Goal: Task Accomplishment & Management: Complete application form

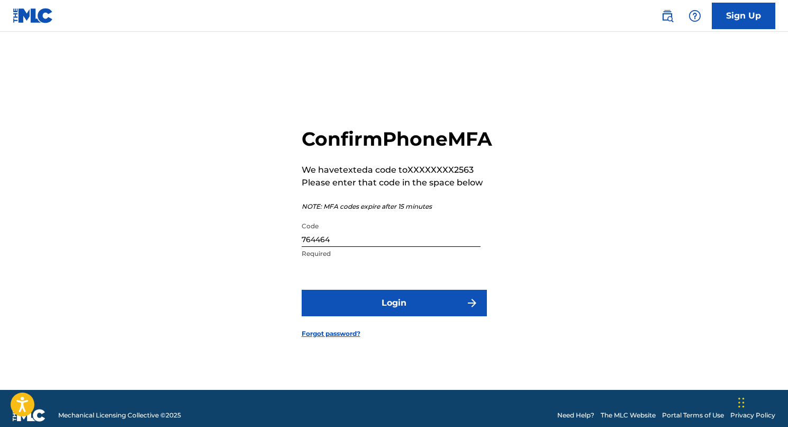
click at [399, 312] on button "Login" at bounding box center [394, 303] width 185 height 26
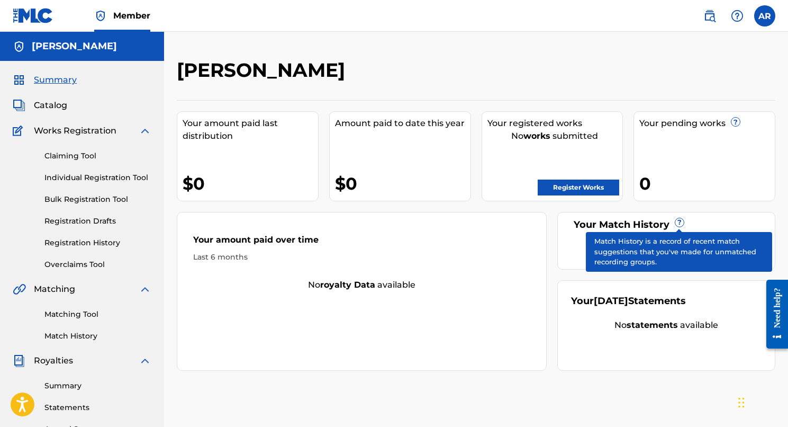
click at [680, 219] on span "?" at bounding box center [680, 222] width 8 height 8
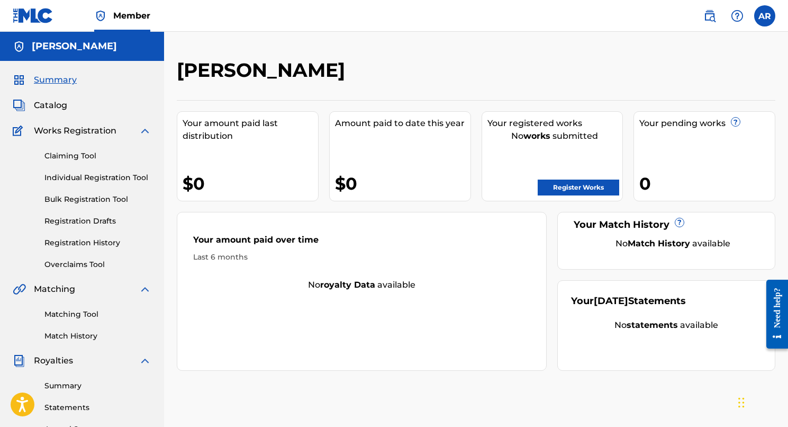
click at [92, 151] on link "Claiming Tool" at bounding box center [97, 155] width 107 height 11
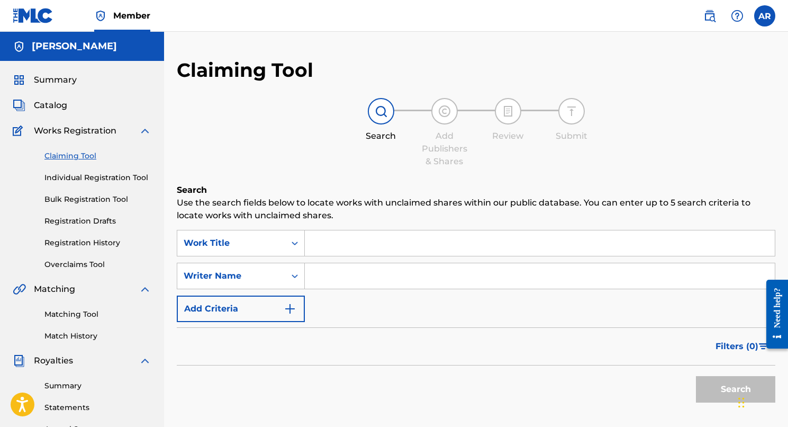
click at [365, 244] on input "Search Form" at bounding box center [540, 242] width 470 height 25
type input "f"
type input "a"
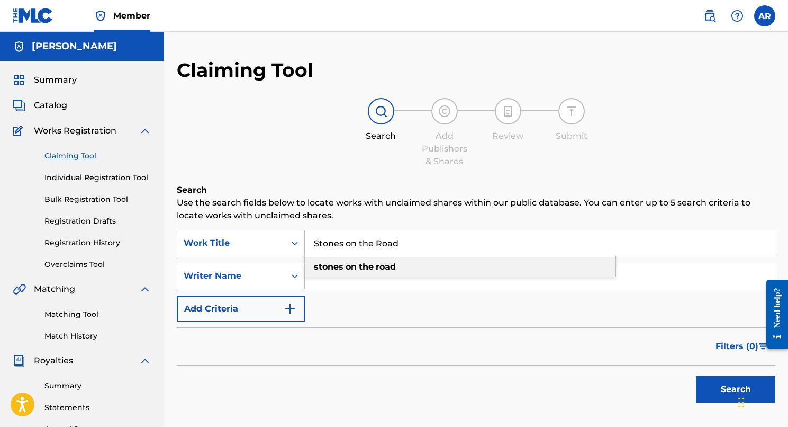
click at [353, 269] on strong "on" at bounding box center [351, 267] width 11 height 10
type input "stones on the road"
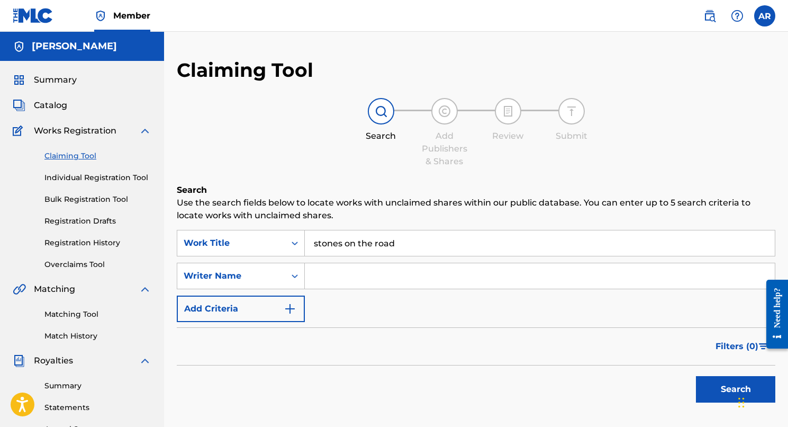
click at [354, 276] on input "Search Form" at bounding box center [540, 275] width 470 height 25
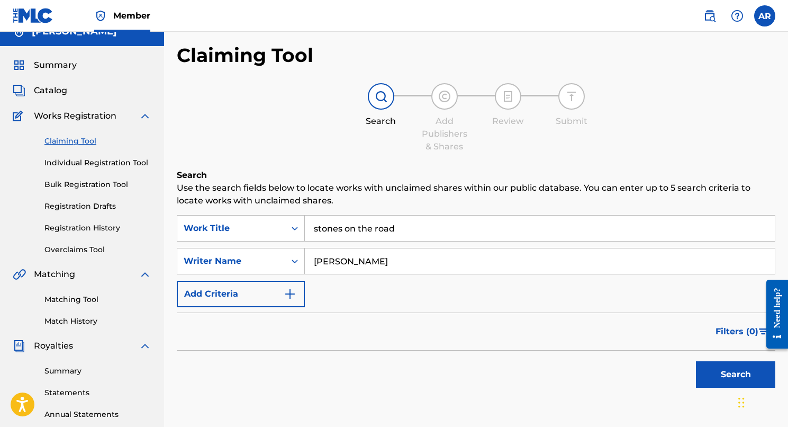
type input "[PERSON_NAME]"
click at [727, 370] on button "Search" at bounding box center [735, 374] width 79 height 26
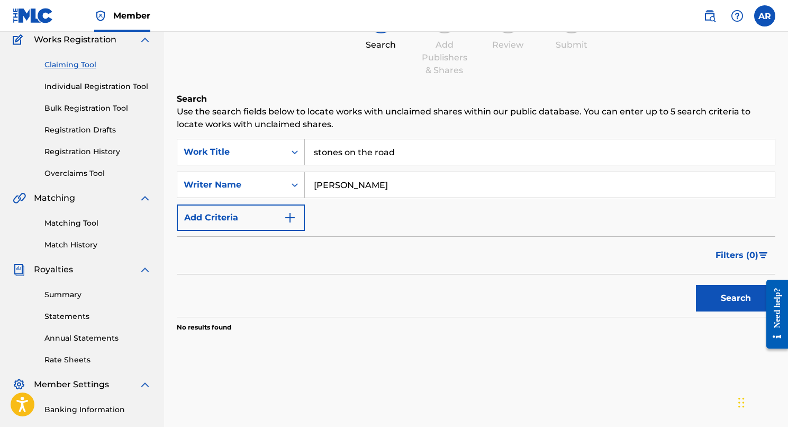
scroll to position [70, 0]
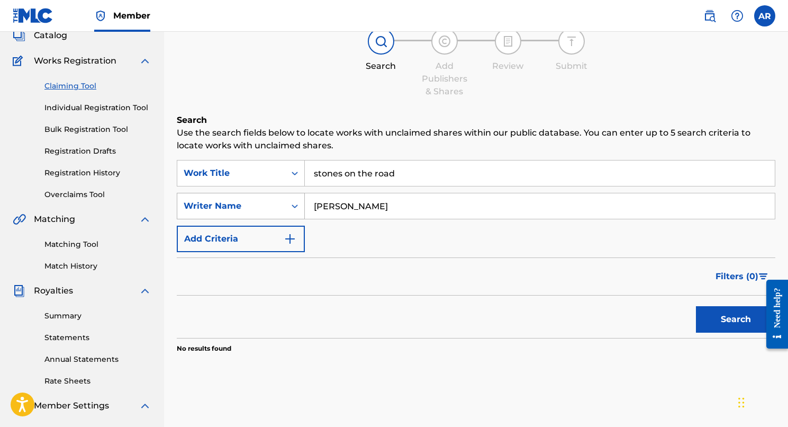
drag, startPoint x: 363, startPoint y: 204, endPoint x: 282, endPoint y: 199, distance: 81.1
click at [285, 199] on div "SearchWithCriteria0c877621-94e7-4429-9714-ee029c4b3a13 Writer Name [PERSON_NAME]" at bounding box center [476, 206] width 599 height 26
click at [714, 319] on button "Search" at bounding box center [735, 319] width 79 height 26
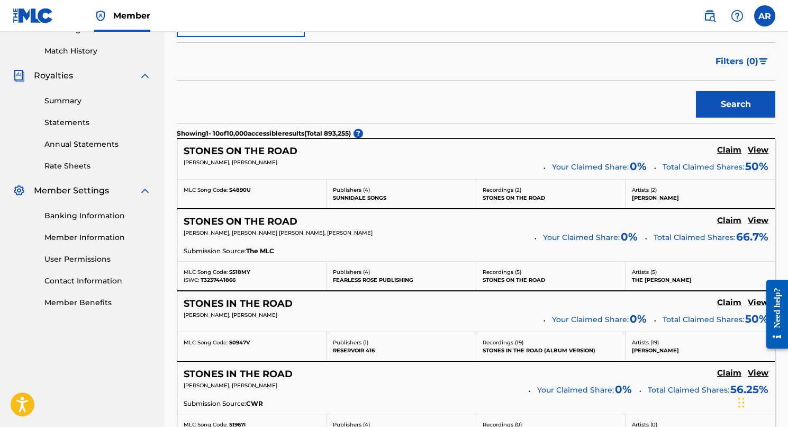
scroll to position [285, 0]
click at [763, 219] on h5 "View" at bounding box center [758, 220] width 21 height 10
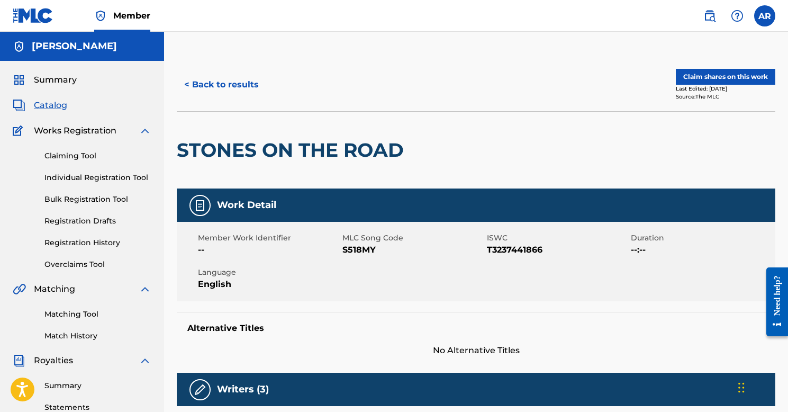
click at [717, 82] on button "Claim shares on this work" at bounding box center [726, 77] width 100 height 16
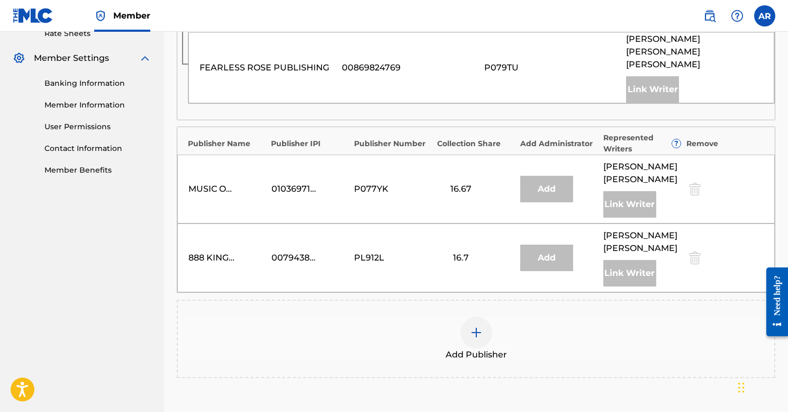
scroll to position [429, 0]
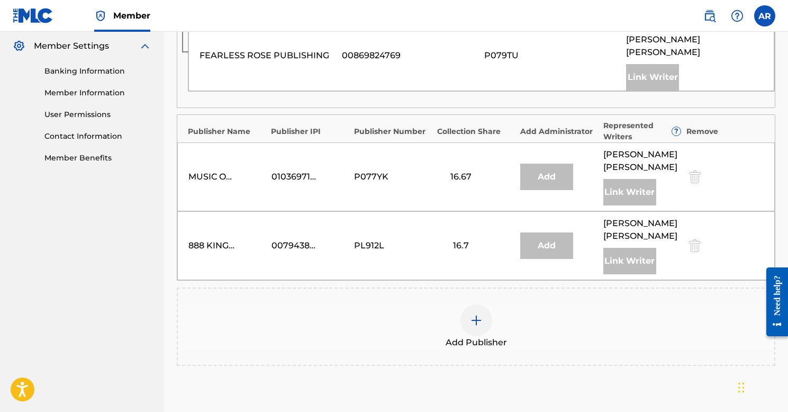
click at [483, 304] on div at bounding box center [477, 320] width 32 height 32
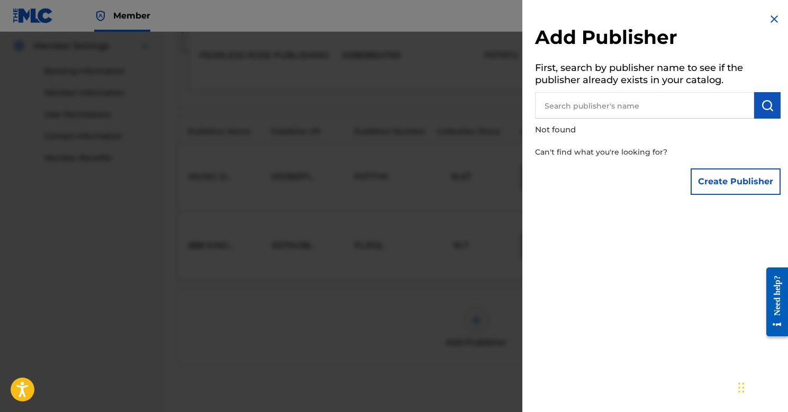
click at [588, 106] on input "text" at bounding box center [644, 105] width 219 height 26
type input "Hey Gumdrop Music"
click at [762, 103] on img "submit" at bounding box center [767, 105] width 13 height 13
click at [738, 187] on button "Create Publisher" at bounding box center [736, 181] width 90 height 26
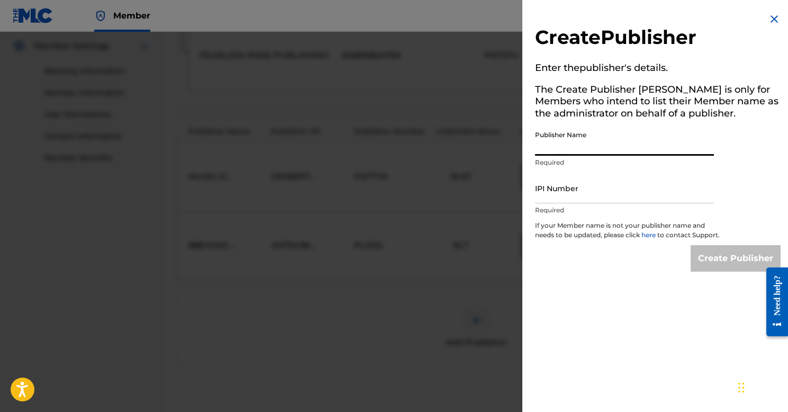
click at [621, 148] on input "Publisher Name" at bounding box center [624, 140] width 179 height 30
type input "Hey Gumdrop Music"
click at [553, 196] on input "IPI Number" at bounding box center [624, 188] width 179 height 30
paste input "01219866132"
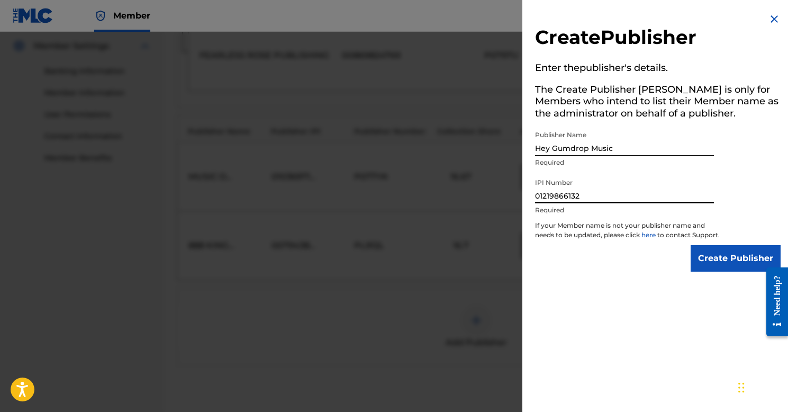
type input "01219866132"
click at [738, 272] on input "Create Publisher" at bounding box center [736, 258] width 90 height 26
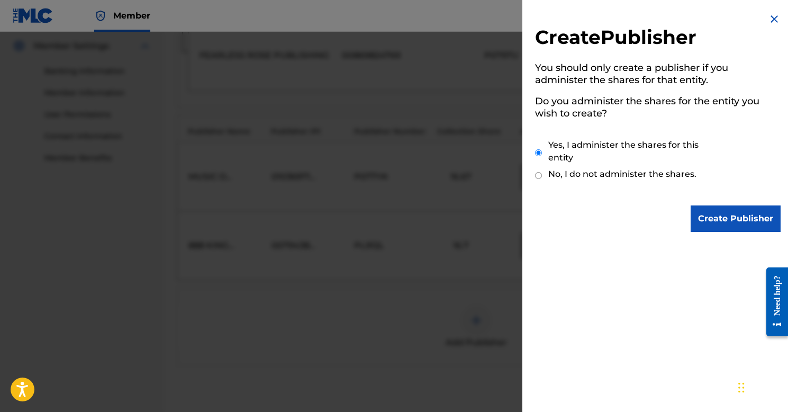
click at [709, 215] on input "Create Publisher" at bounding box center [736, 218] width 90 height 26
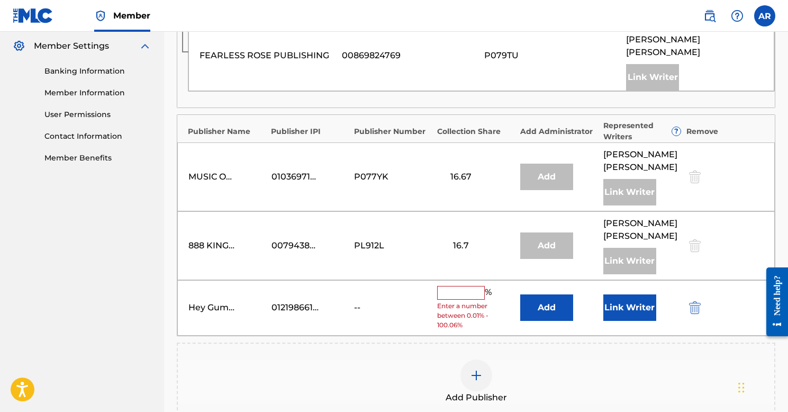
click at [452, 286] on input "text" at bounding box center [461, 293] width 48 height 14
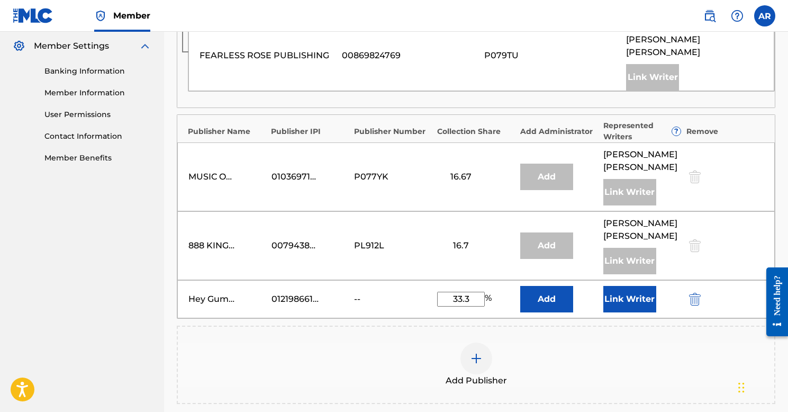
type input "33.3"
click at [545, 343] on div "Add Publisher" at bounding box center [476, 365] width 597 height 44
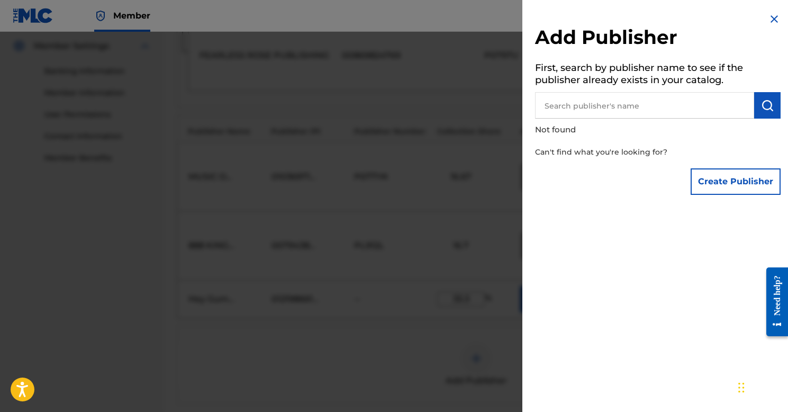
click at [639, 185] on div "Create Publisher" at bounding box center [658, 181] width 246 height 37
click at [434, 274] on div at bounding box center [394, 238] width 788 height 412
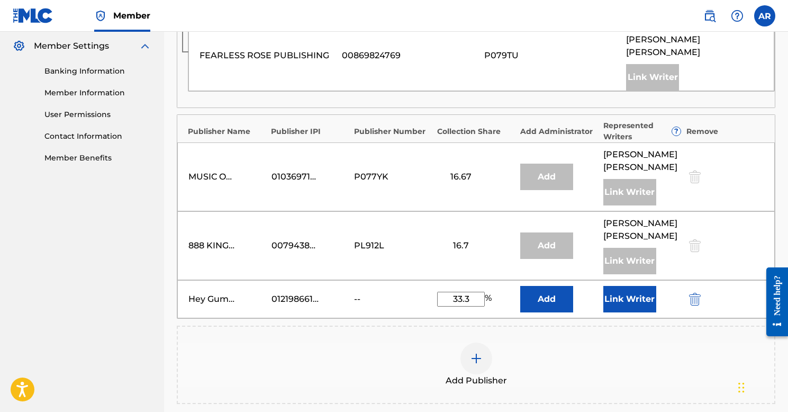
click at [622, 286] on button "Link Writer" at bounding box center [630, 299] width 53 height 26
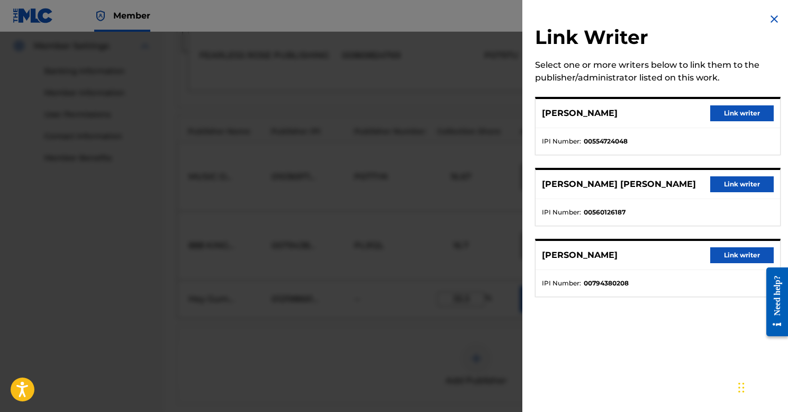
click at [716, 111] on button "Link writer" at bounding box center [743, 113] width 64 height 16
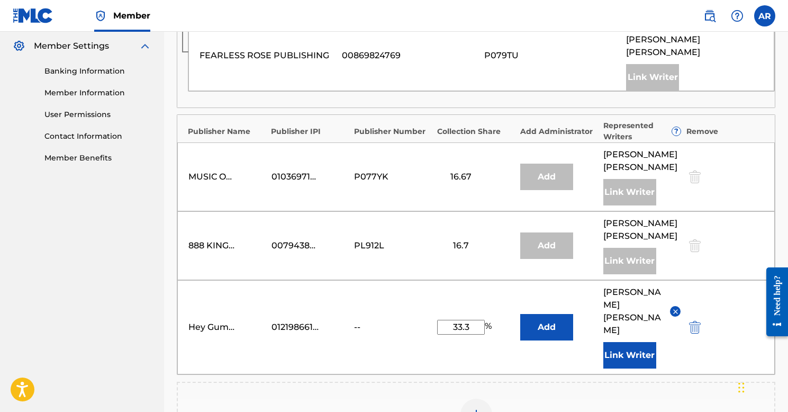
click at [549, 314] on button "Add" at bounding box center [546, 327] width 53 height 26
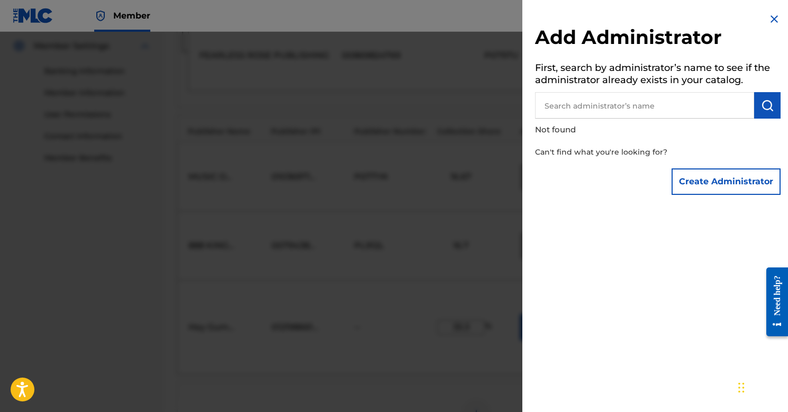
click at [689, 110] on input "text" at bounding box center [644, 105] width 219 height 26
type input "[PERSON_NAME]"
click at [761, 104] on img "submit" at bounding box center [767, 105] width 13 height 13
click at [739, 182] on button "Create Administrator" at bounding box center [726, 181] width 109 height 26
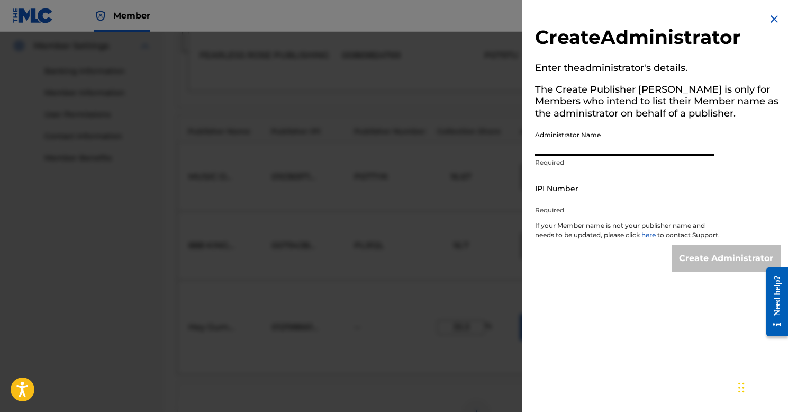
click at [617, 142] on input "Administrator Name" at bounding box center [624, 140] width 179 height 30
click at [757, 28] on h2 "Create Administrator" at bounding box center [658, 38] width 246 height 27
click at [771, 17] on img at bounding box center [774, 19] width 13 height 13
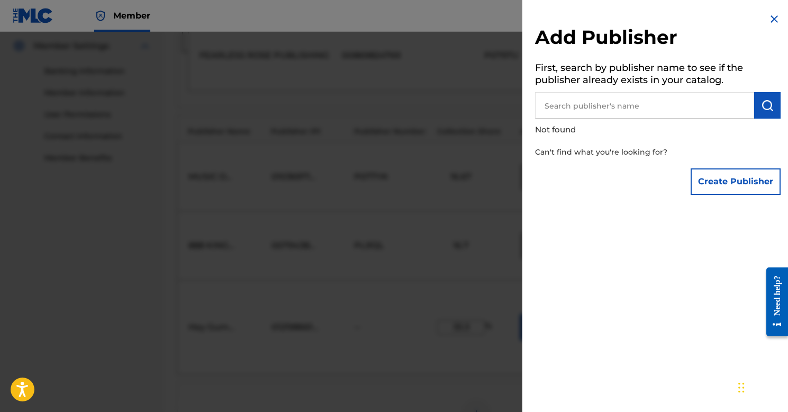
click at [768, 14] on img at bounding box center [774, 19] width 13 height 13
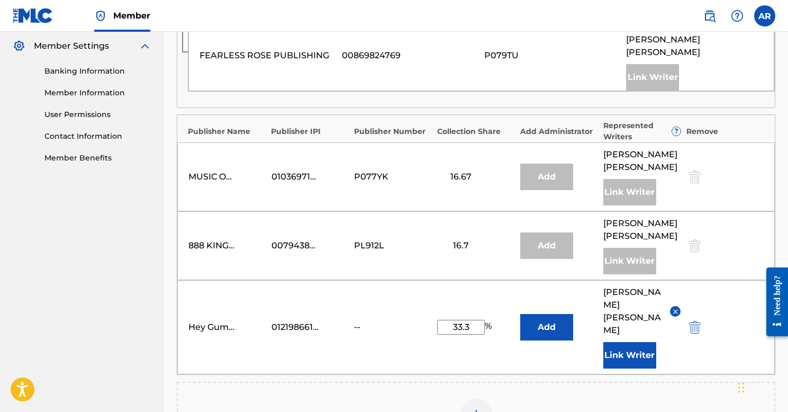
click at [543, 314] on button "Add" at bounding box center [546, 327] width 53 height 26
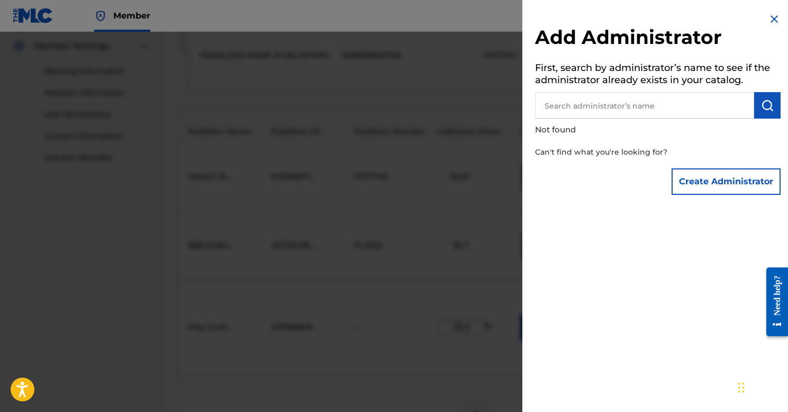
click at [770, 15] on img at bounding box center [774, 19] width 13 height 13
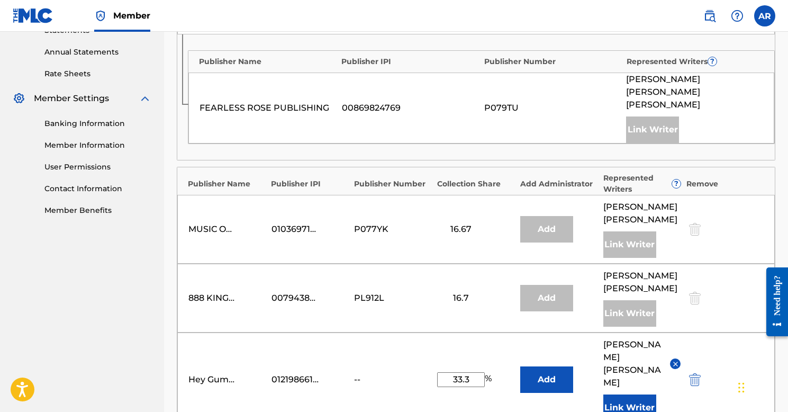
scroll to position [388, 0]
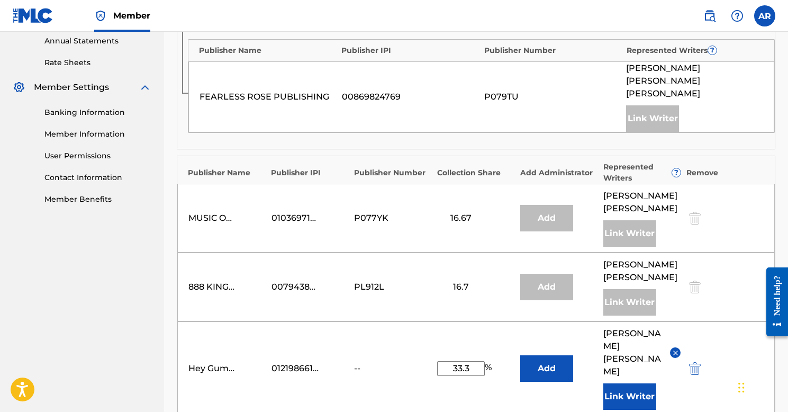
click at [401, 344] on div "Hey Gumdrop Music 01219866132 -- 33.3 % Add [PERSON_NAME] Link Writer" at bounding box center [476, 368] width 598 height 94
click at [707, 321] on div "Hey Gumdrop Music 01219866132 -- 33.3 % Add [PERSON_NAME] Link Writer" at bounding box center [476, 368] width 598 height 94
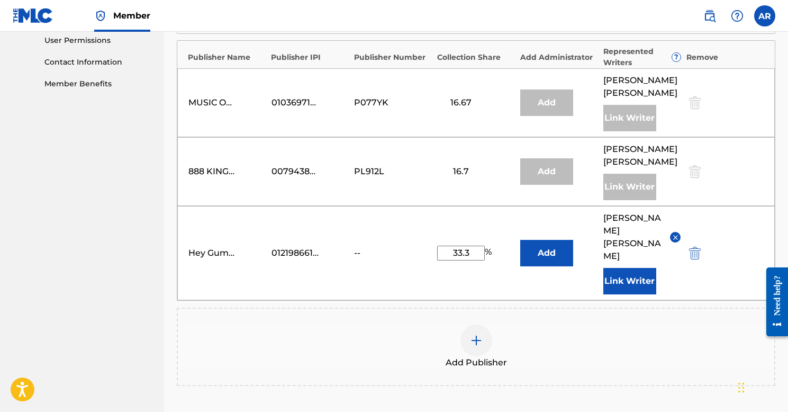
scroll to position [510, 1]
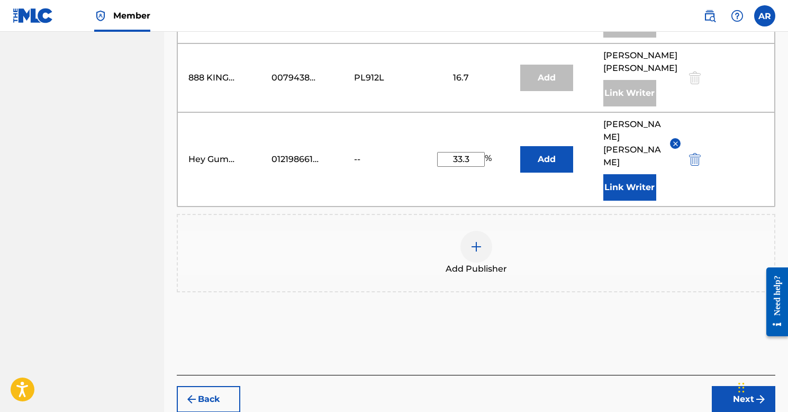
click at [746, 386] on button "Next" at bounding box center [744, 399] width 64 height 26
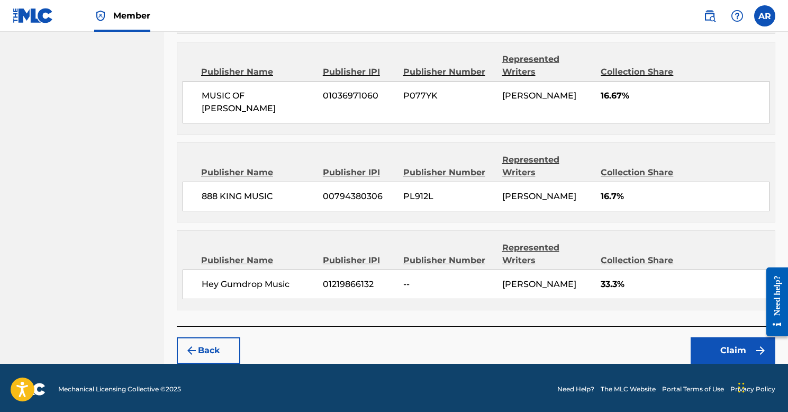
scroll to position [608, 0]
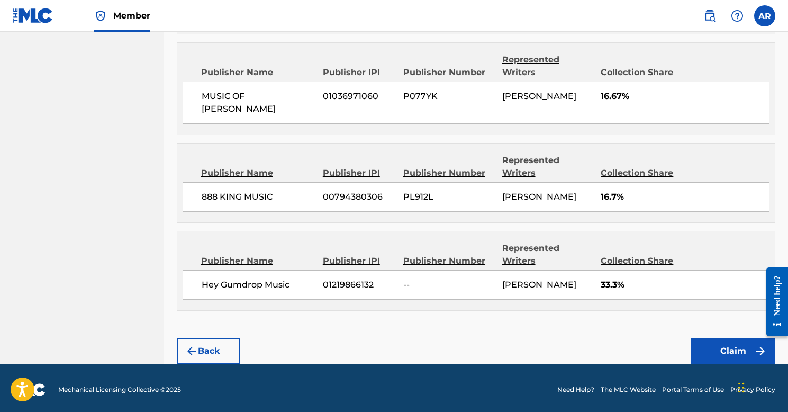
click at [732, 353] on button "Claim" at bounding box center [733, 351] width 85 height 26
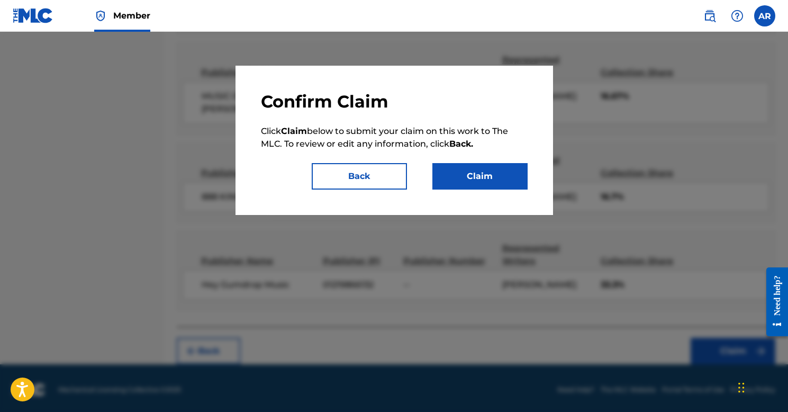
click at [471, 177] on button "Claim" at bounding box center [480, 176] width 95 height 26
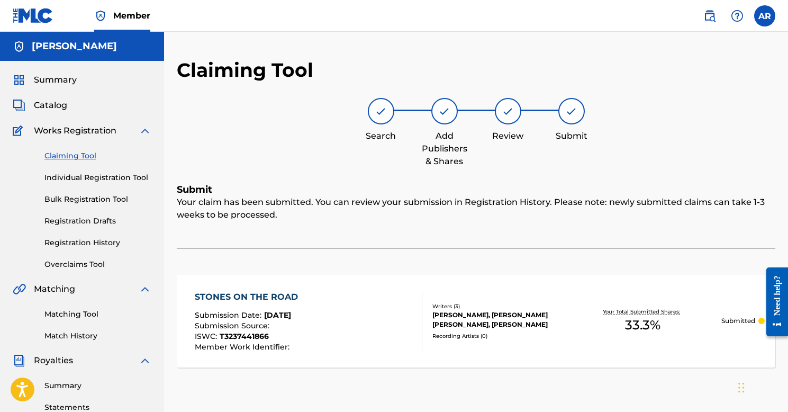
scroll to position [0, 0]
click at [71, 159] on link "Claiming Tool" at bounding box center [97, 155] width 107 height 11
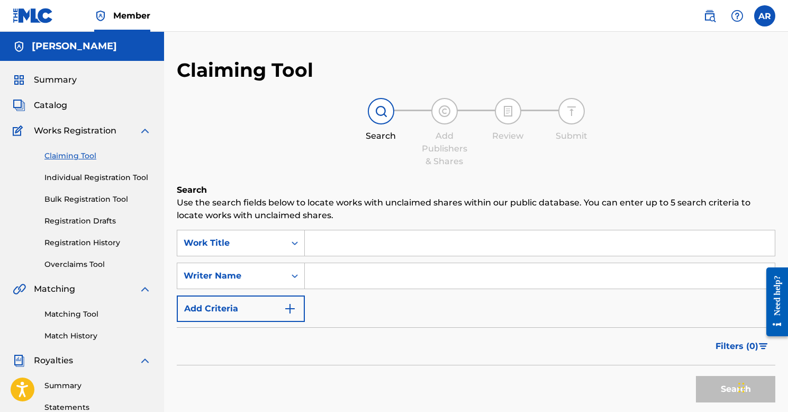
click at [385, 244] on input "Search Form" at bounding box center [540, 242] width 470 height 25
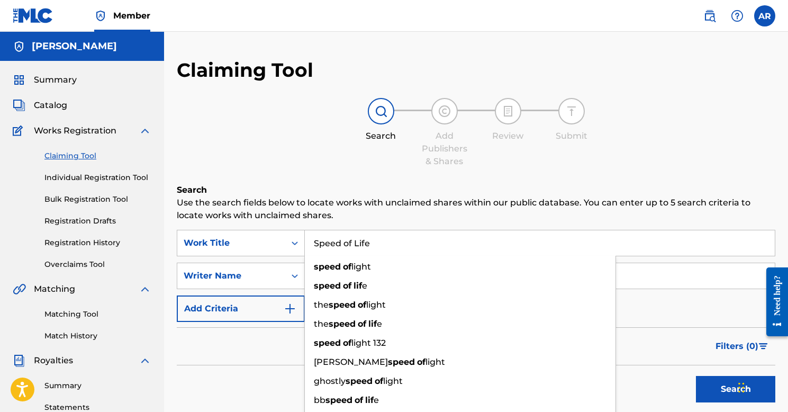
type input "Speed of Life"
click at [736, 389] on button "Search" at bounding box center [735, 389] width 79 height 26
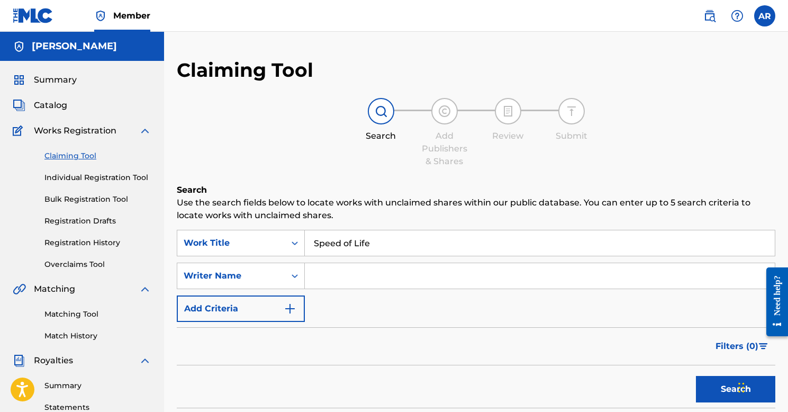
click at [711, 391] on button "Search" at bounding box center [735, 389] width 79 height 26
click at [104, 222] on link "Registration Drafts" at bounding box center [97, 220] width 107 height 11
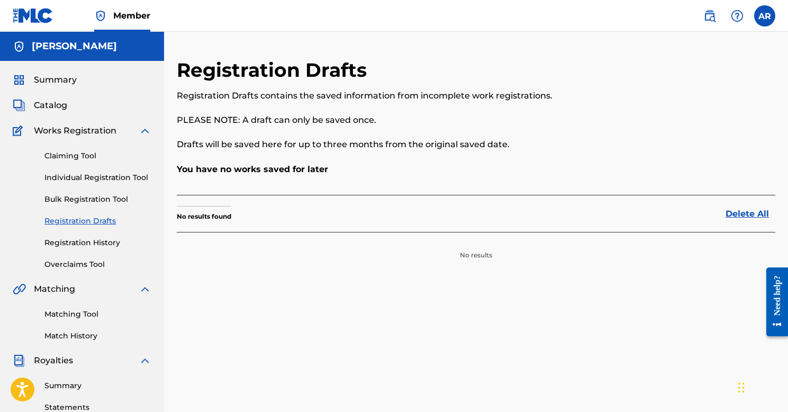
click at [101, 241] on link "Registration History" at bounding box center [97, 242] width 107 height 11
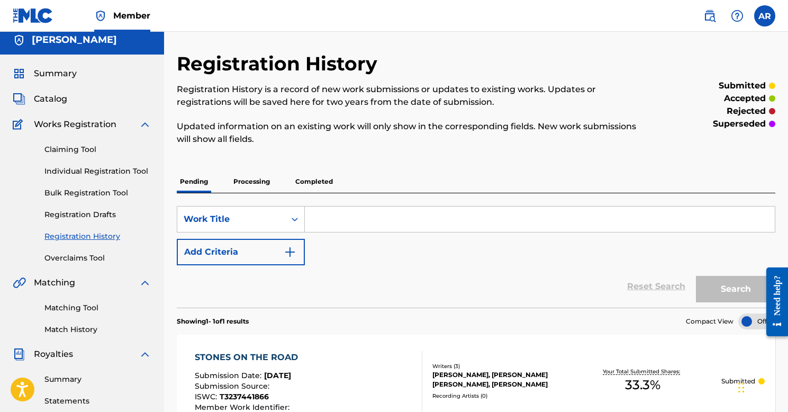
scroll to position [3, 0]
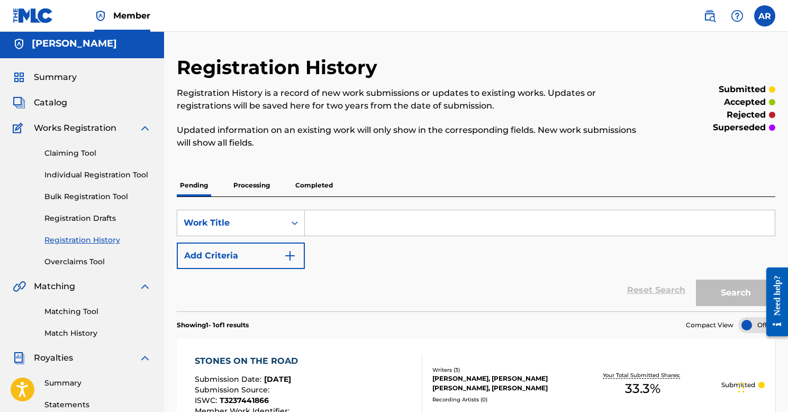
click at [80, 155] on link "Claiming Tool" at bounding box center [97, 153] width 107 height 11
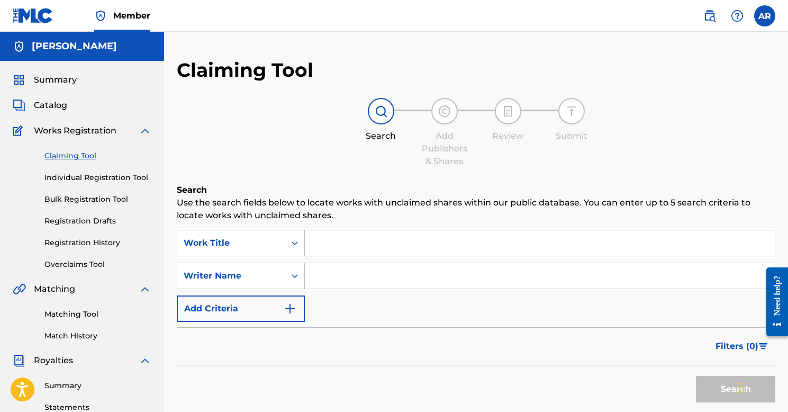
click at [349, 274] on input "Search Form" at bounding box center [540, 275] width 470 height 25
type input "[PERSON_NAME]"
click at [720, 388] on button "Search" at bounding box center [735, 389] width 79 height 26
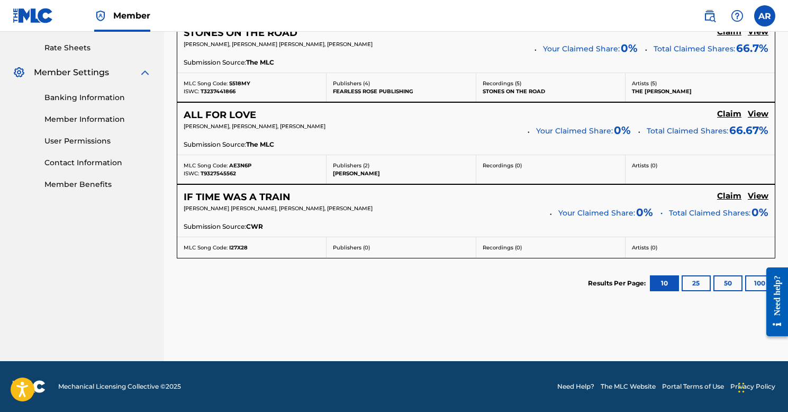
scroll to position [402, 0]
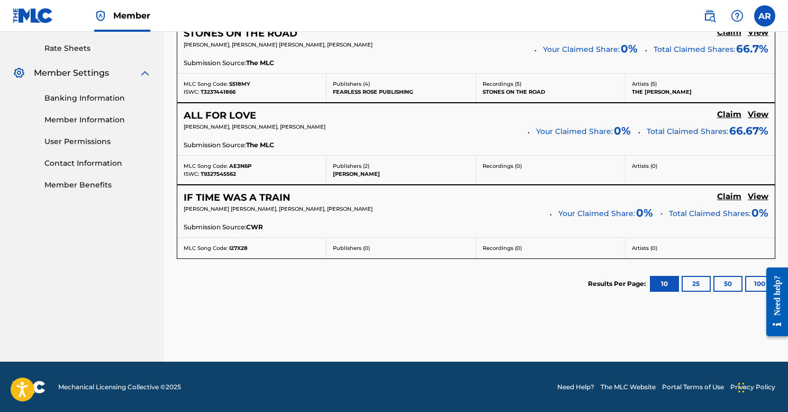
click at [732, 39] on link "Claim" at bounding box center [729, 34] width 24 height 12
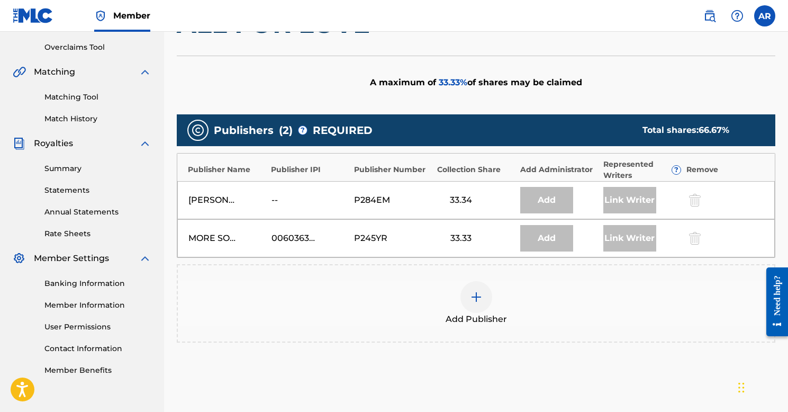
scroll to position [217, 0]
click at [478, 296] on img at bounding box center [476, 297] width 13 height 13
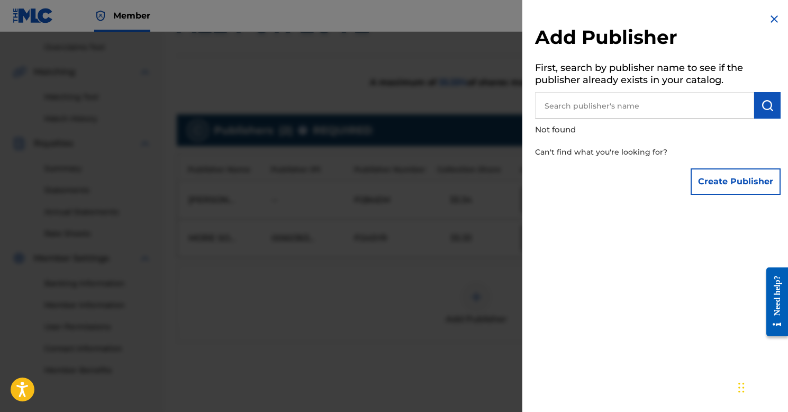
click at [621, 110] on input "text" at bounding box center [644, 105] width 219 height 26
type input "H"
type input "Thoughtafter Publishing"
click at [766, 105] on img "submit" at bounding box center [767, 105] width 13 height 13
click at [731, 179] on button "Create Publisher" at bounding box center [736, 181] width 90 height 26
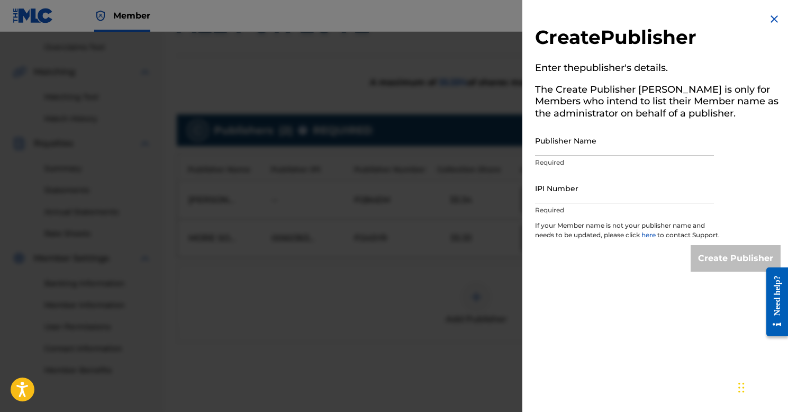
click at [634, 147] on input "Publisher Name" at bounding box center [624, 140] width 179 height 30
type input "Thoughtafter Publishing"
click at [574, 196] on input "IPI Number" at bounding box center [624, 188] width 179 height 30
paste input "00554769409"
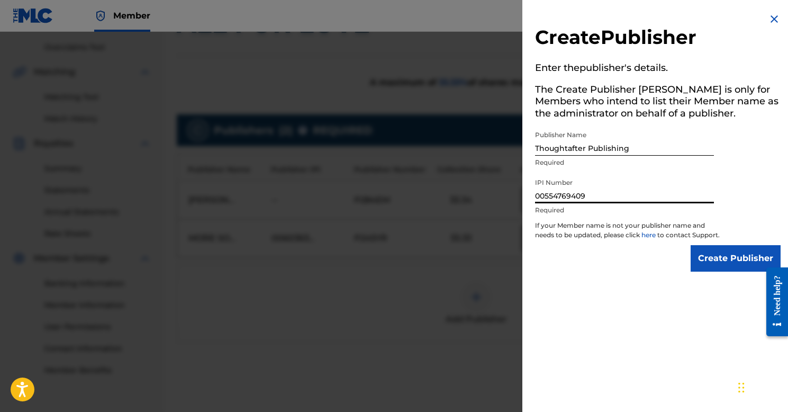
type input "00554769409"
click at [721, 269] on input "Create Publisher" at bounding box center [736, 258] width 90 height 26
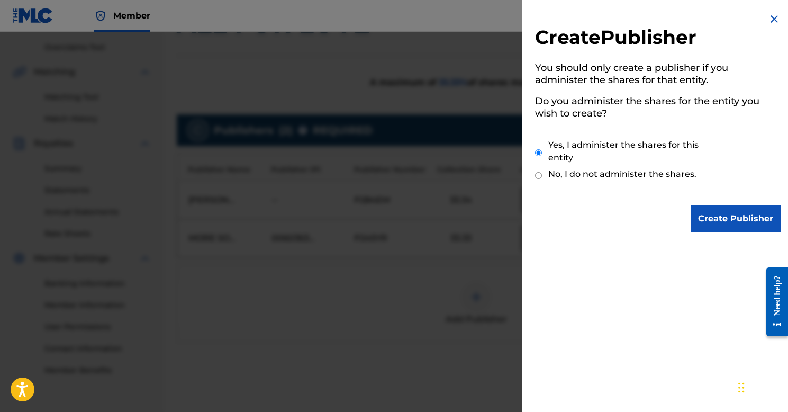
click at [736, 221] on input "Create Publisher" at bounding box center [736, 218] width 90 height 26
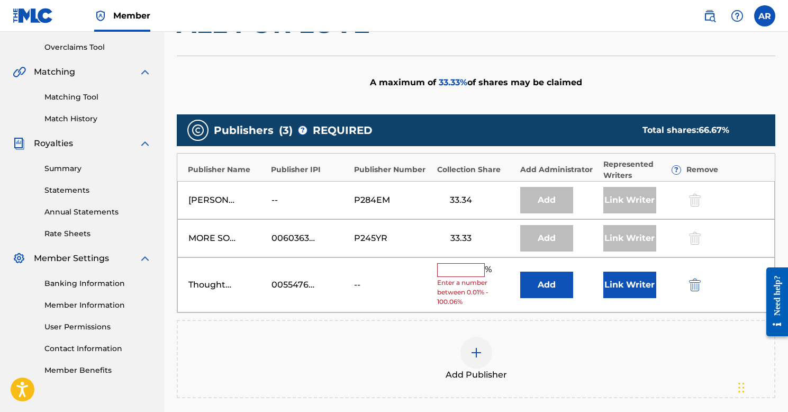
click at [456, 272] on input "text" at bounding box center [461, 270] width 48 height 14
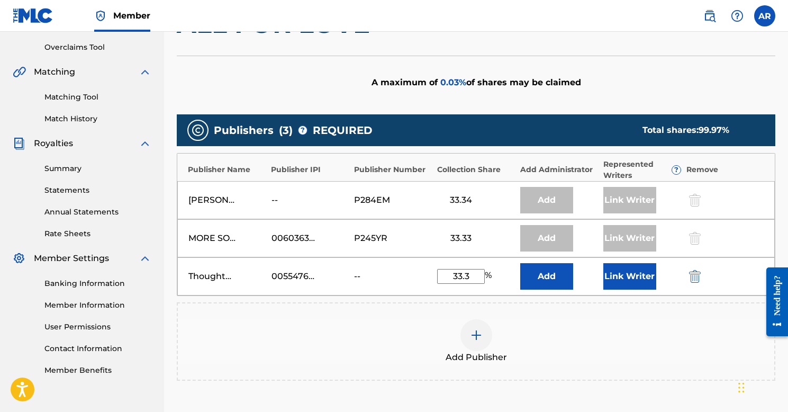
type input "33.3"
click at [614, 276] on button "Link Writer" at bounding box center [630, 276] width 53 height 26
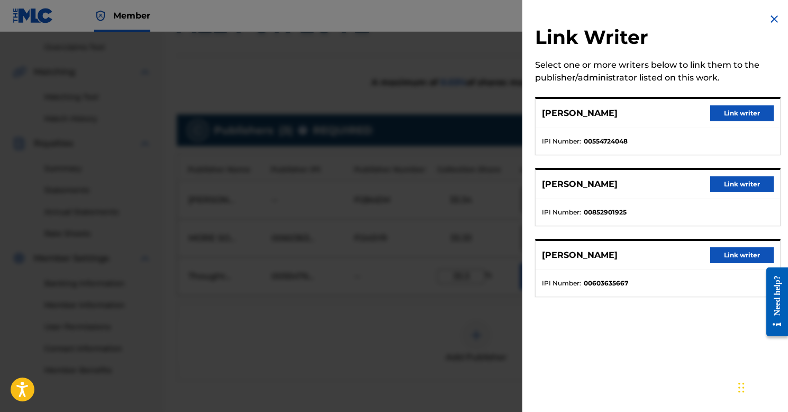
click at [733, 109] on button "Link writer" at bounding box center [743, 113] width 64 height 16
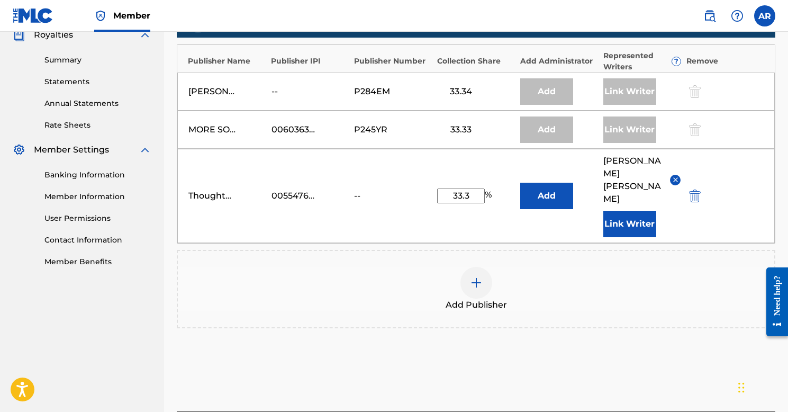
scroll to position [387, 0]
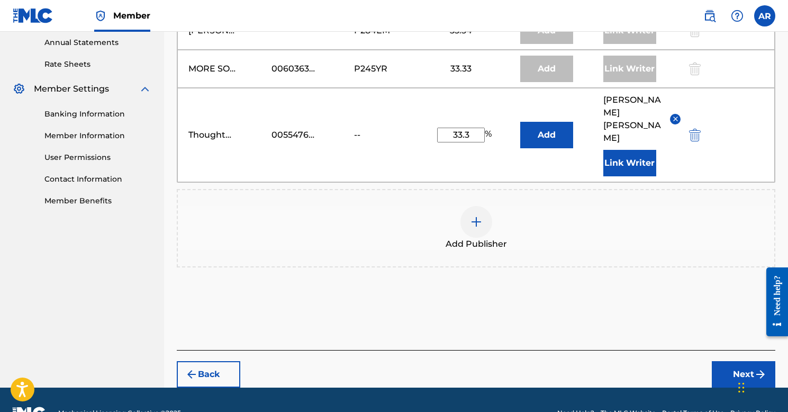
click at [735, 361] on button "Next" at bounding box center [744, 374] width 64 height 26
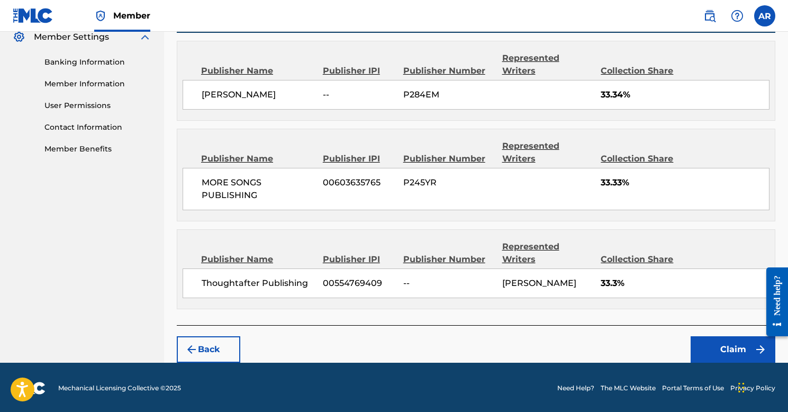
scroll to position [438, 0]
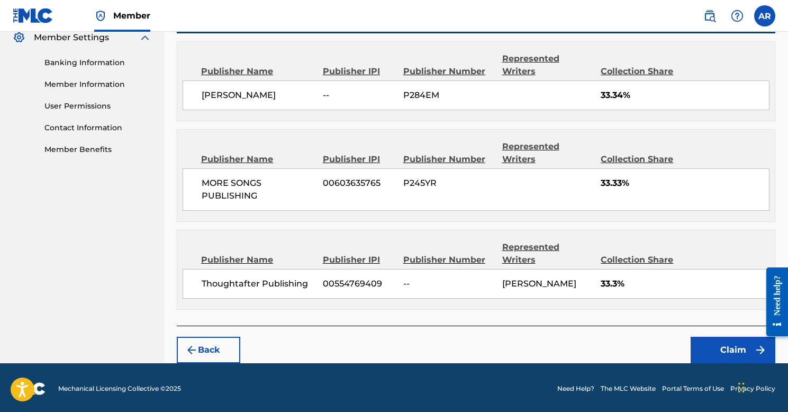
click at [730, 347] on button "Claim" at bounding box center [733, 350] width 85 height 26
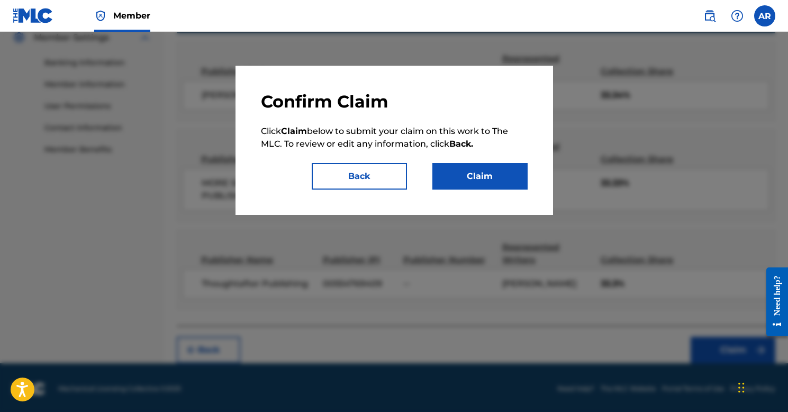
click at [482, 175] on button "Claim" at bounding box center [480, 176] width 95 height 26
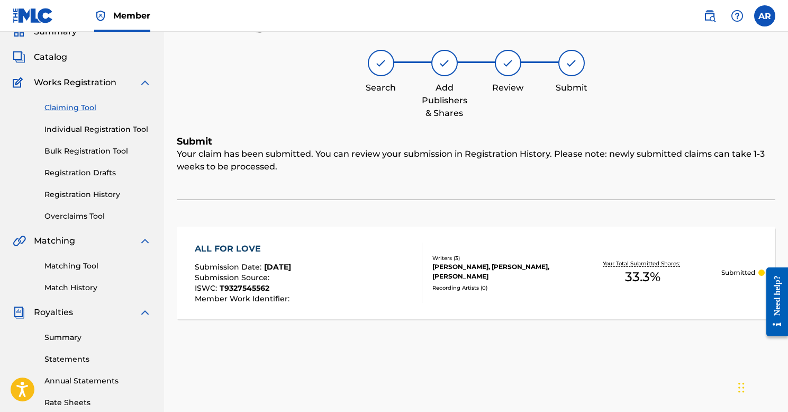
scroll to position [47, 0]
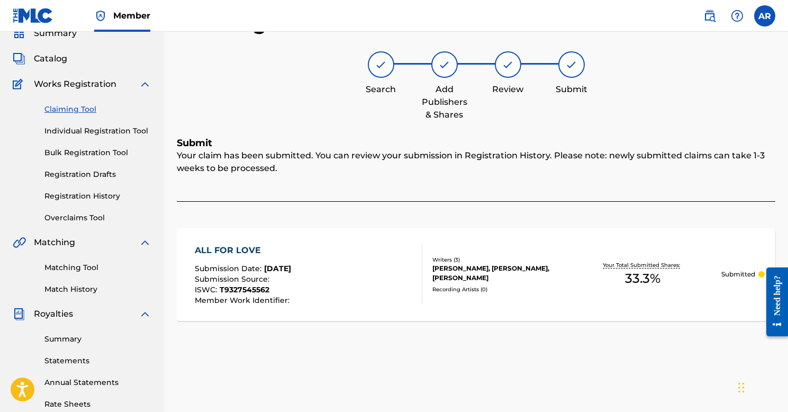
click at [70, 106] on link "Claiming Tool" at bounding box center [97, 109] width 107 height 11
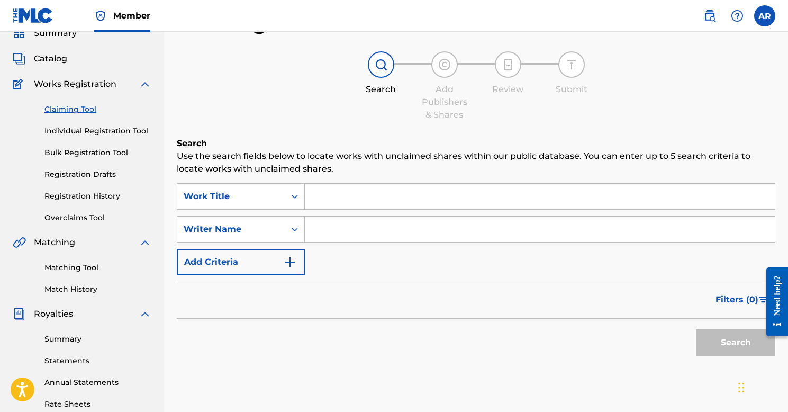
scroll to position [0, 0]
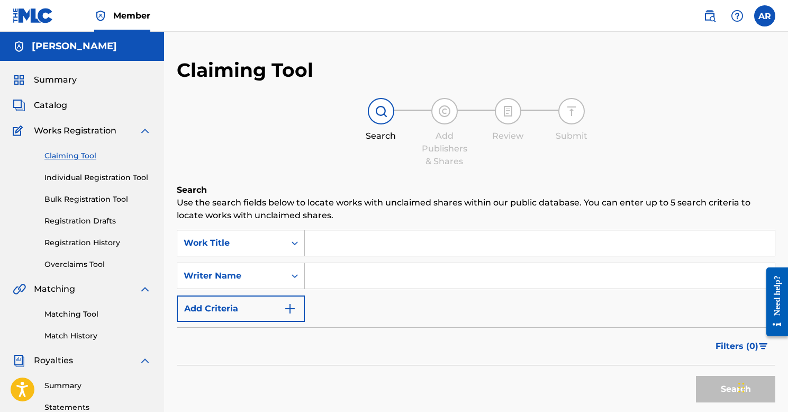
click at [371, 276] on input "Search Form" at bounding box center [540, 275] width 470 height 25
type input "[PERSON_NAME]"
click at [736, 389] on button "Search" at bounding box center [735, 389] width 79 height 26
click at [719, 389] on button "Search" at bounding box center [735, 389] width 79 height 26
click at [721, 394] on button "Search" at bounding box center [735, 389] width 79 height 26
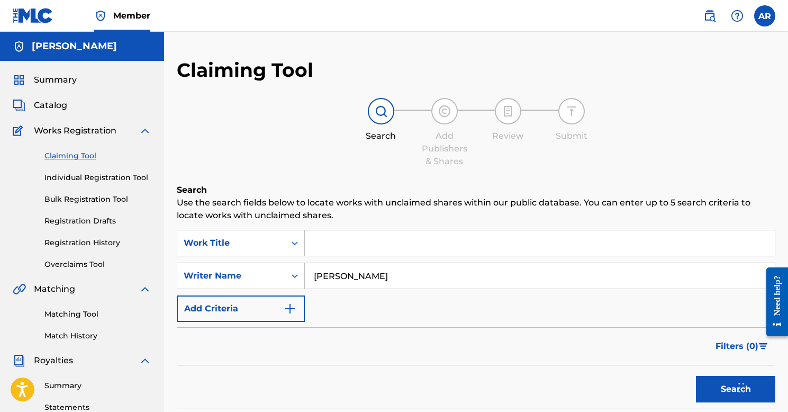
click at [721, 394] on button "Search" at bounding box center [735, 389] width 79 height 26
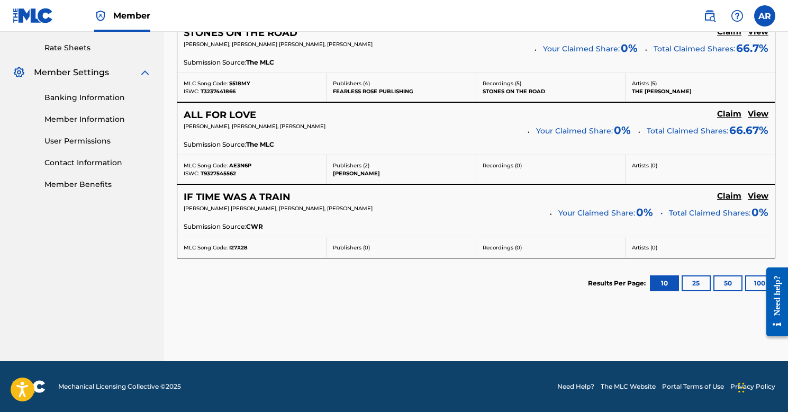
scroll to position [402, 0]
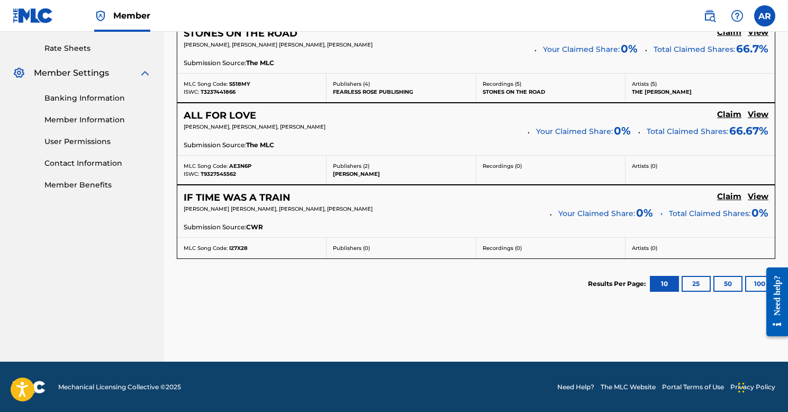
click at [479, 212] on div "[PERSON_NAME] [PERSON_NAME], [PERSON_NAME], [PERSON_NAME]" at bounding box center [363, 212] width 359 height 15
click at [621, 222] on div "Submission Source: CWR" at bounding box center [476, 228] width 585 height 12
click at [726, 38] on h5 "Claim" at bounding box center [729, 33] width 24 height 10
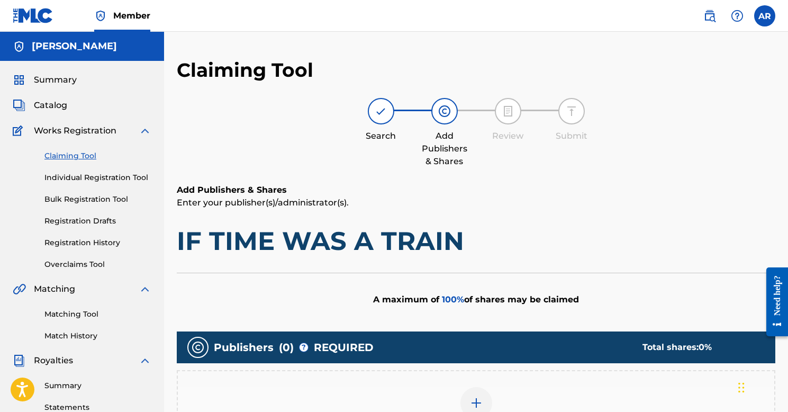
scroll to position [0, 0]
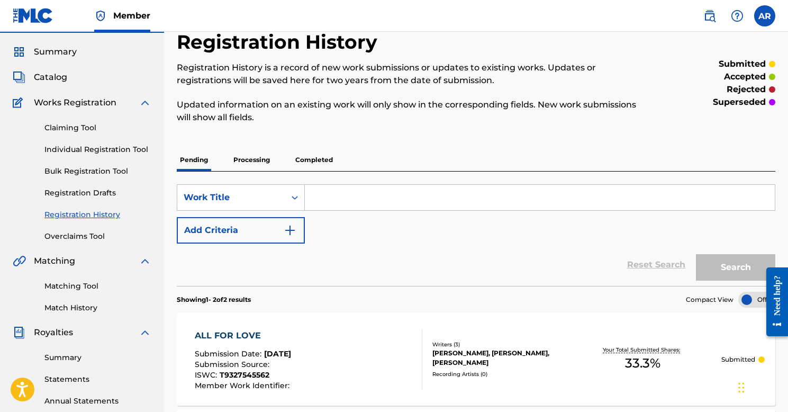
scroll to position [16, 0]
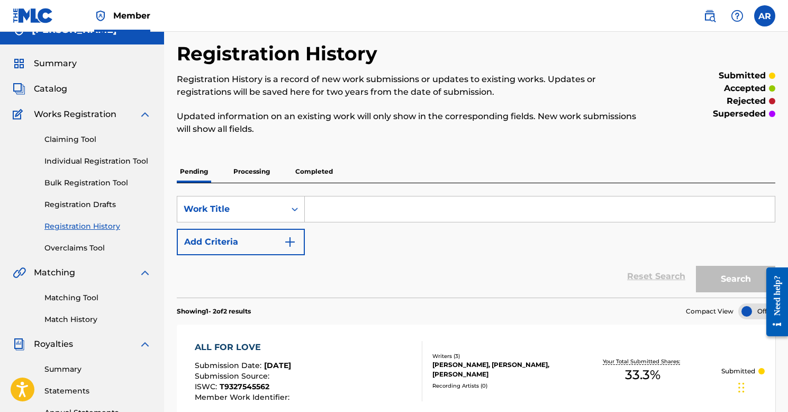
click at [83, 179] on link "Bulk Registration Tool" at bounding box center [97, 182] width 107 height 11
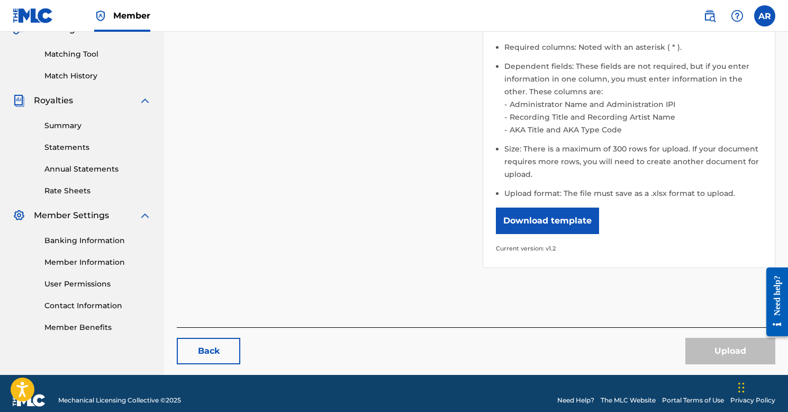
scroll to position [260, 0]
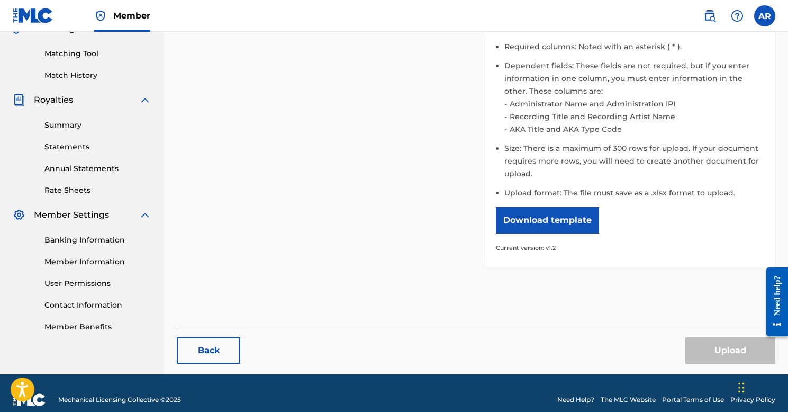
click at [542, 217] on button "Download template" at bounding box center [547, 220] width 103 height 26
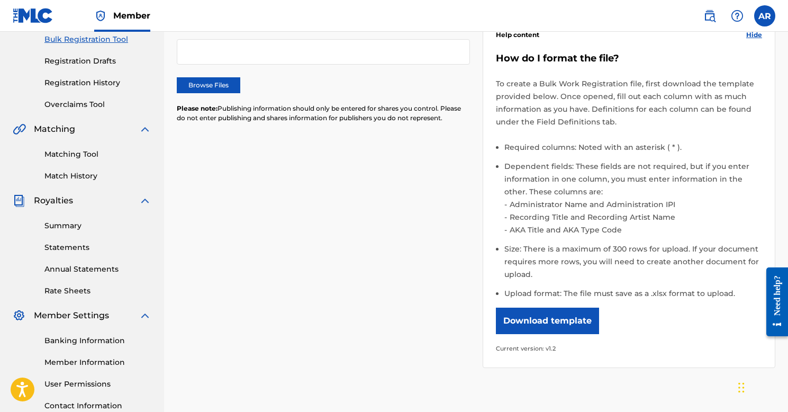
scroll to position [158, 0]
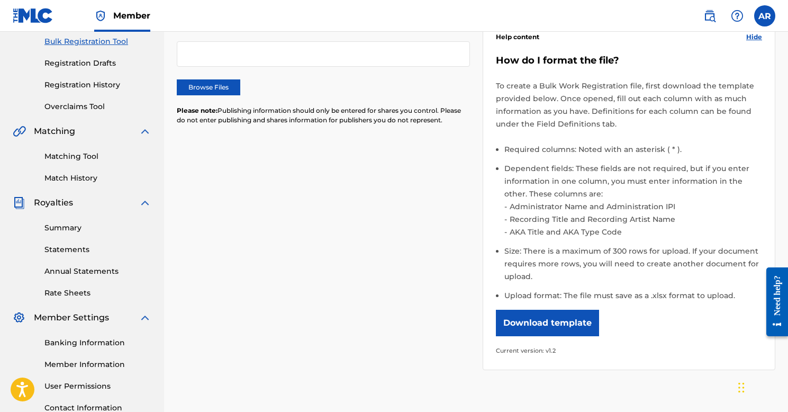
click at [346, 249] on div "Please select the file you want to upload. Browse Files Please note: Publishing…" at bounding box center [476, 188] width 599 height 389
click at [114, 154] on link "Matching Tool" at bounding box center [97, 156] width 107 height 11
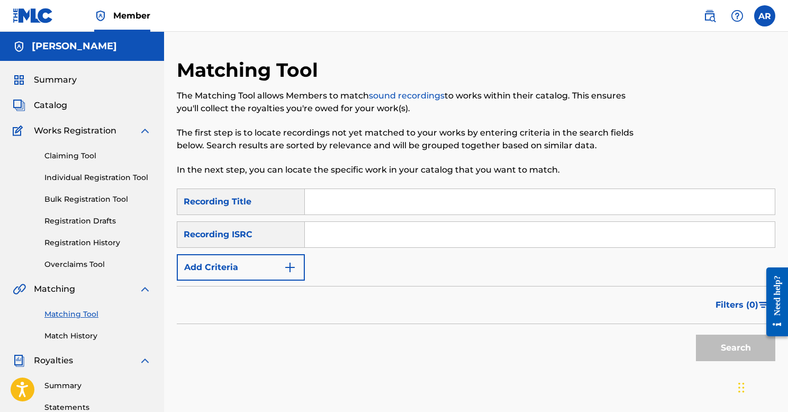
click at [81, 178] on link "Individual Registration Tool" at bounding box center [97, 177] width 107 height 11
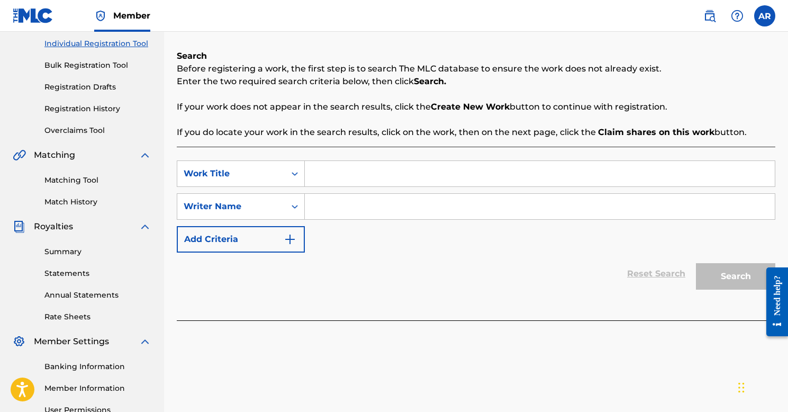
scroll to position [131, 0]
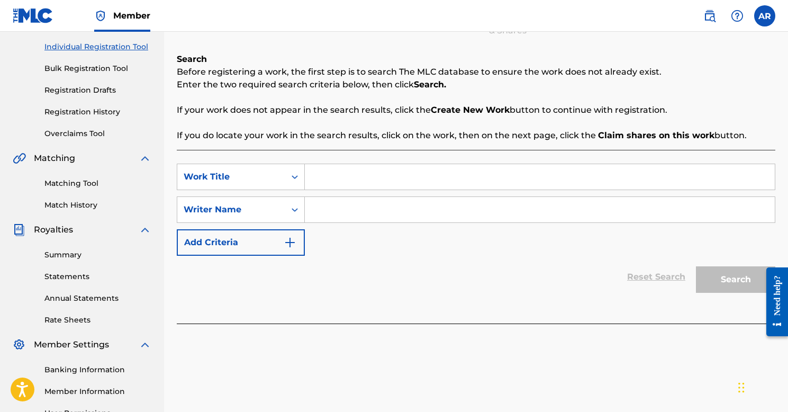
click at [358, 178] on input "Search Form" at bounding box center [540, 176] width 470 height 25
type input "Made of Dreams"
click at [378, 217] on input "Search Form" at bounding box center [540, 209] width 470 height 25
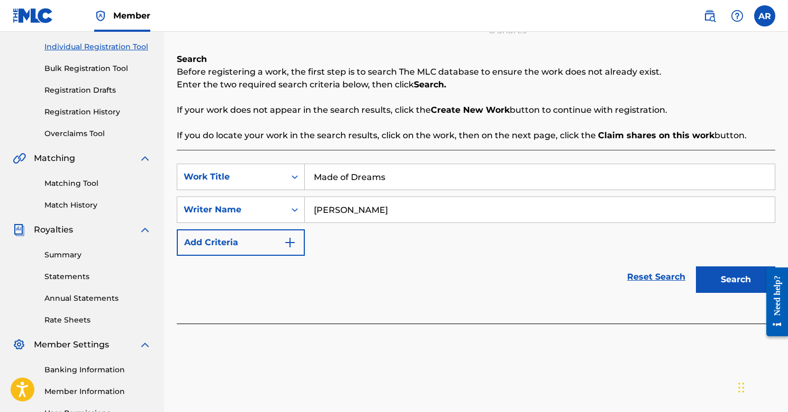
type input "[PERSON_NAME]"
click at [755, 282] on button "Search" at bounding box center [735, 279] width 79 height 26
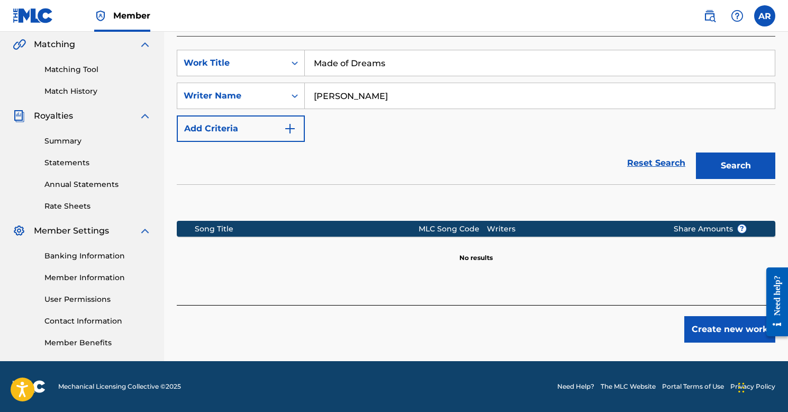
scroll to position [245, 0]
click at [718, 329] on button "Create new work" at bounding box center [730, 329] width 91 height 26
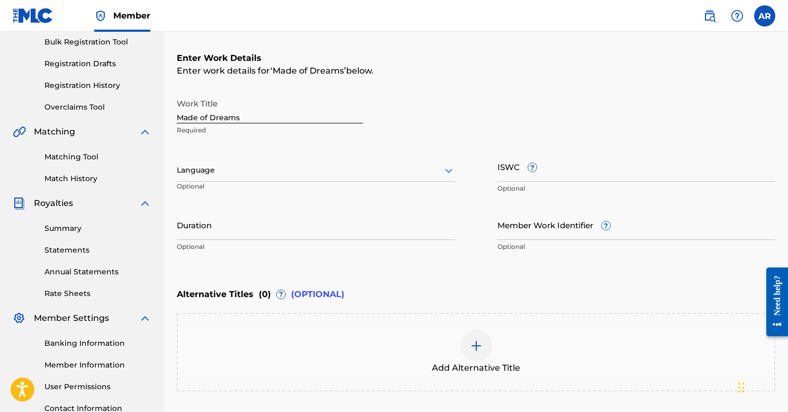
scroll to position [144, 0]
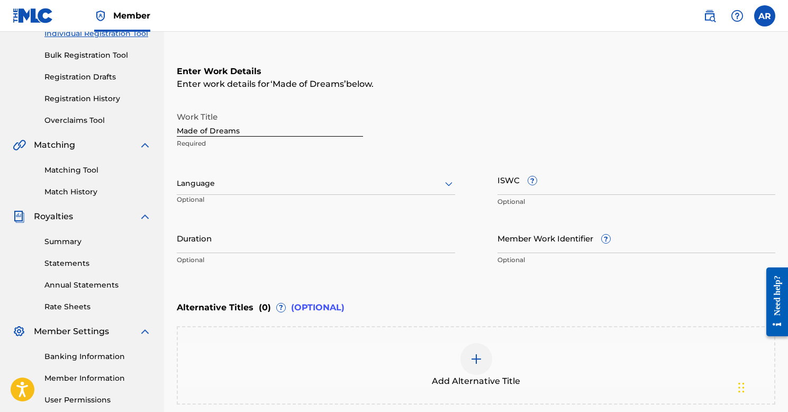
click at [256, 181] on div at bounding box center [316, 183] width 278 height 13
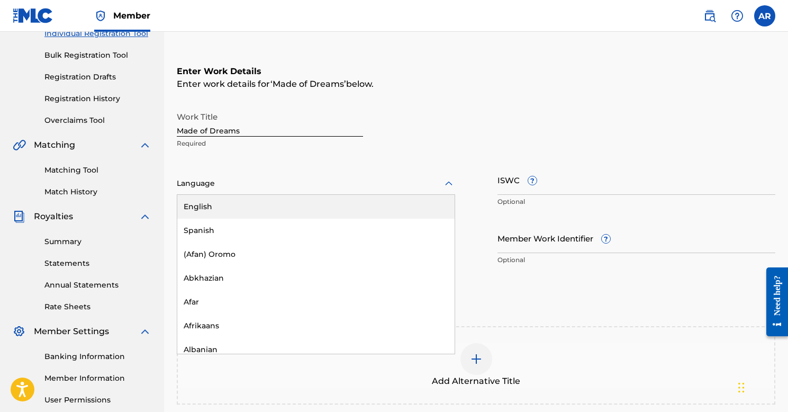
click at [246, 207] on div "English" at bounding box center [315, 207] width 277 height 24
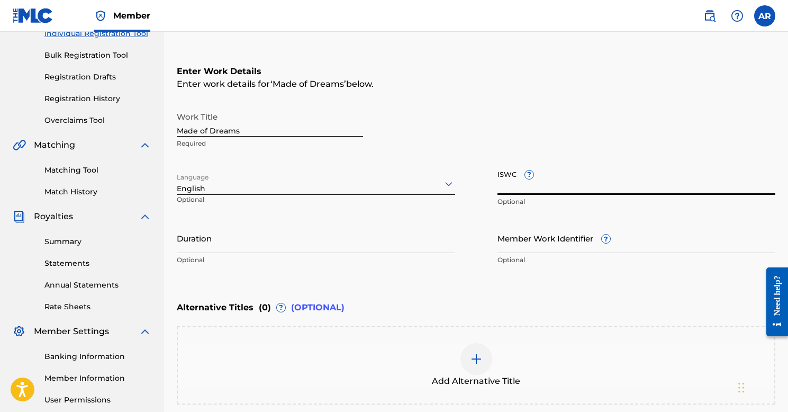
click at [510, 181] on input "ISWC ?" at bounding box center [637, 180] width 278 height 30
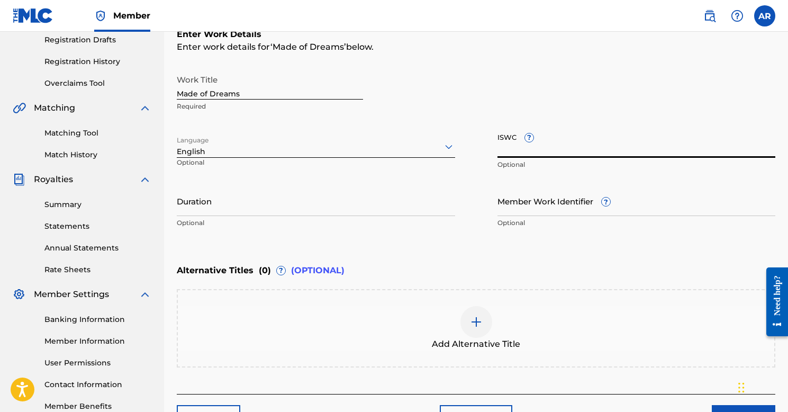
scroll to position [181, 0]
click at [510, 148] on input "ISWC ?" at bounding box center [637, 143] width 278 height 30
paste input "USU3N1000022"
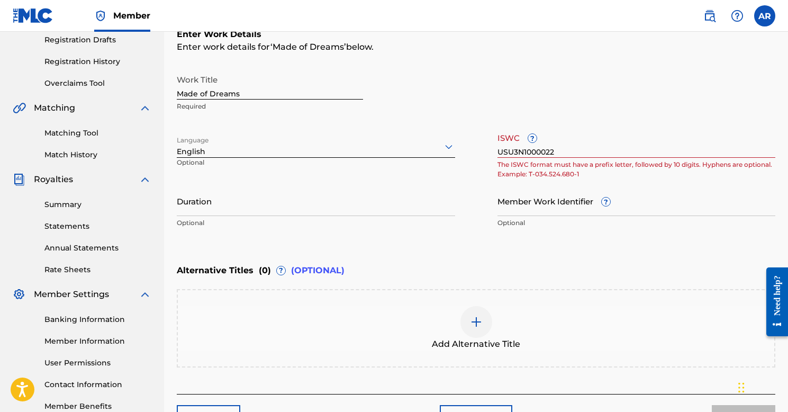
click at [669, 178] on p "The ISWC format must have a prefix letter, followed by 10 digits. Hyphens are o…" at bounding box center [637, 169] width 278 height 19
click at [509, 151] on input "USU3N1000022" at bounding box center [637, 143] width 278 height 30
click at [576, 146] on input "USU3N1000022" at bounding box center [637, 143] width 278 height 30
click at [554, 148] on input "USU3N1000022" at bounding box center [637, 143] width 278 height 30
drag, startPoint x: 564, startPoint y: 148, endPoint x: 385, endPoint y: 148, distance: 179.0
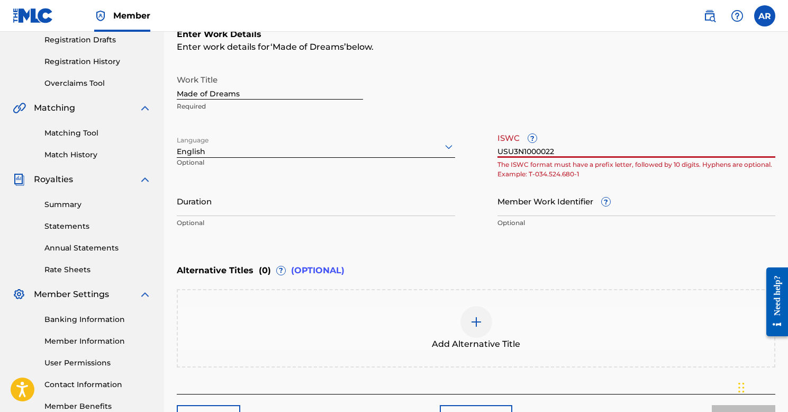
click at [386, 148] on div "Work Title Made of Dreams Required Language English Optional ISWC ? USU3N100002…" at bounding box center [476, 151] width 599 height 164
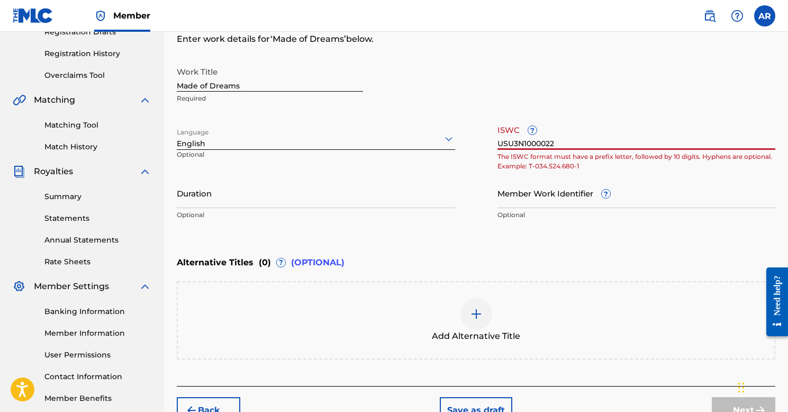
paste input "887869309"
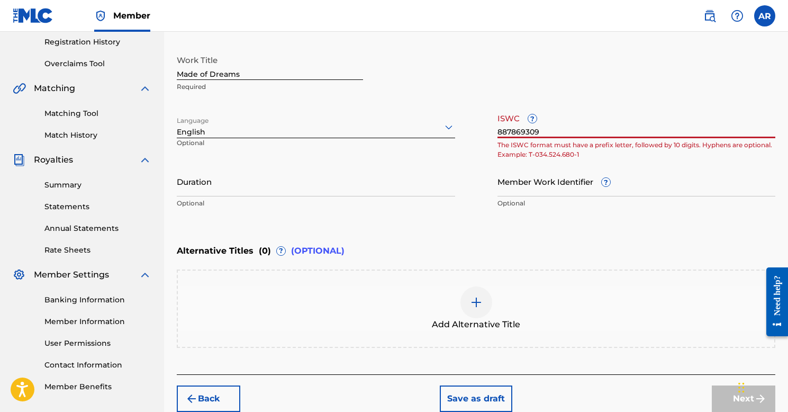
click at [570, 112] on input "887869309" at bounding box center [637, 123] width 278 height 30
type input "887869309"
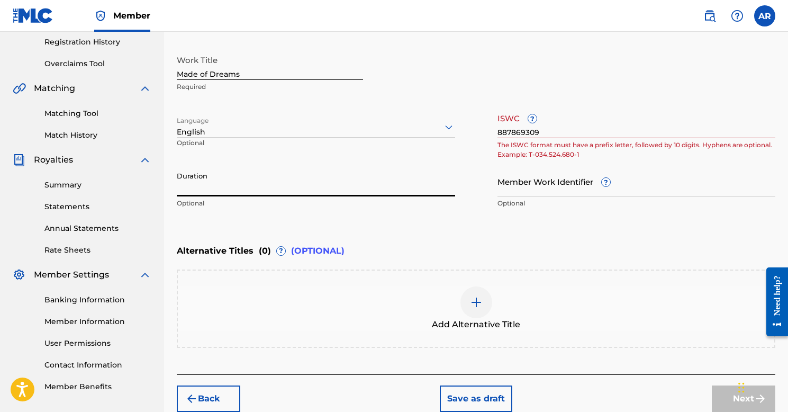
click at [338, 187] on input "Duration" at bounding box center [316, 181] width 278 height 30
click at [251, 70] on input "Made of Dreams" at bounding box center [270, 65] width 186 height 30
drag, startPoint x: 251, startPoint y: 70, endPoint x: 145, endPoint y: 63, distance: 106.6
click at [145, 64] on main "[PERSON_NAME] Summary Catalog Works Registration Claiming Tool Individual Regis…" at bounding box center [394, 121] width 788 height 581
type input "Second Guessing"
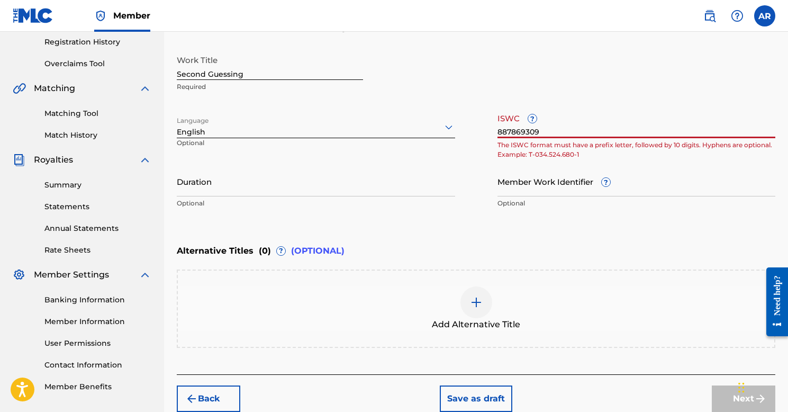
click at [549, 134] on input "887869309" at bounding box center [637, 123] width 278 height 30
drag, startPoint x: 549, startPoint y: 134, endPoint x: 428, endPoint y: 127, distance: 120.4
click at [430, 128] on div "Work Title Second Guessing Required Language English Optional ISWC ? 887869309 …" at bounding box center [476, 132] width 599 height 164
paste input "T3042152734"
type input "T3042152734"
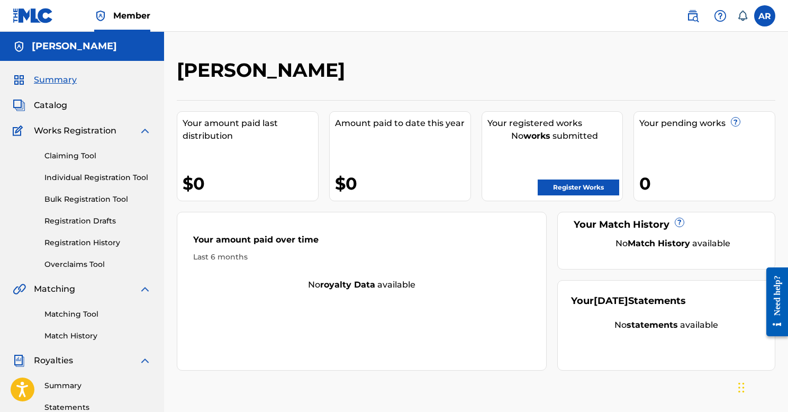
click at [85, 175] on link "Individual Registration Tool" at bounding box center [97, 177] width 107 height 11
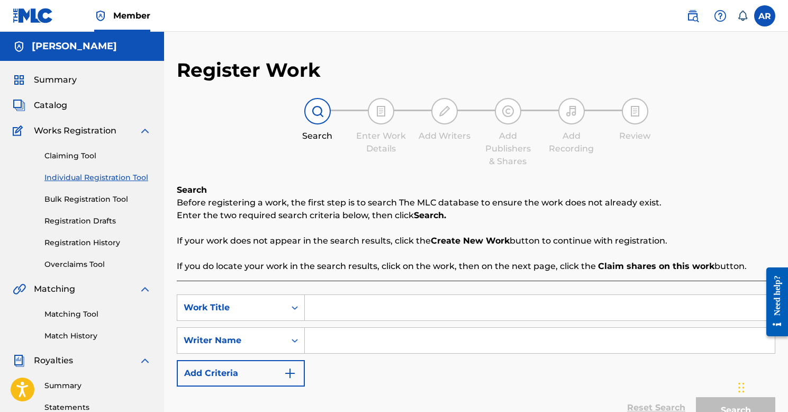
click at [333, 304] on input "Search Form" at bounding box center [540, 307] width 470 height 25
type input "b"
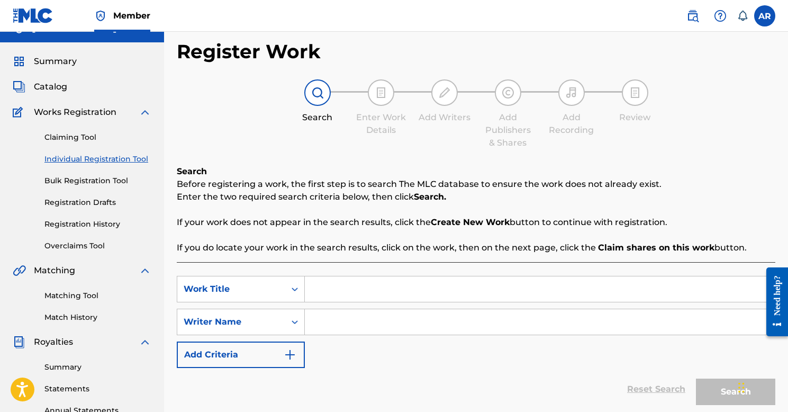
scroll to position [16, 0]
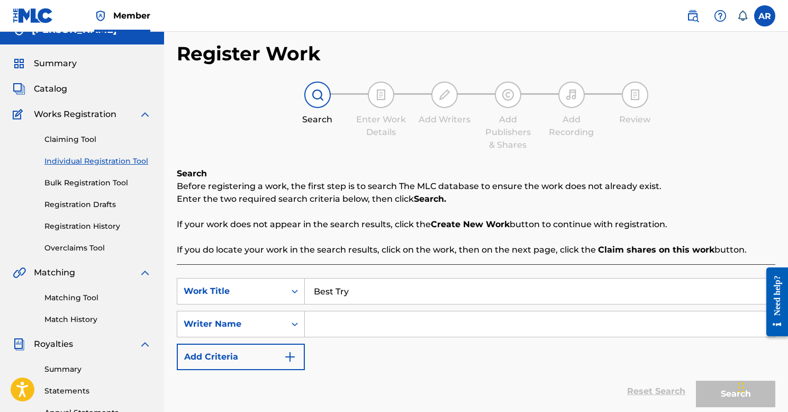
type input "Best Try"
click at [344, 329] on input "Search Form" at bounding box center [540, 323] width 470 height 25
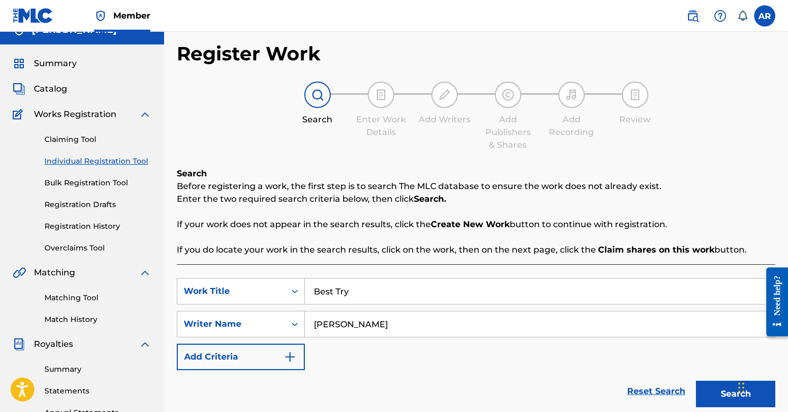
type input "[PERSON_NAME]"
click at [711, 392] on button "Search" at bounding box center [735, 394] width 79 height 26
click at [723, 393] on button "Search" at bounding box center [735, 394] width 79 height 26
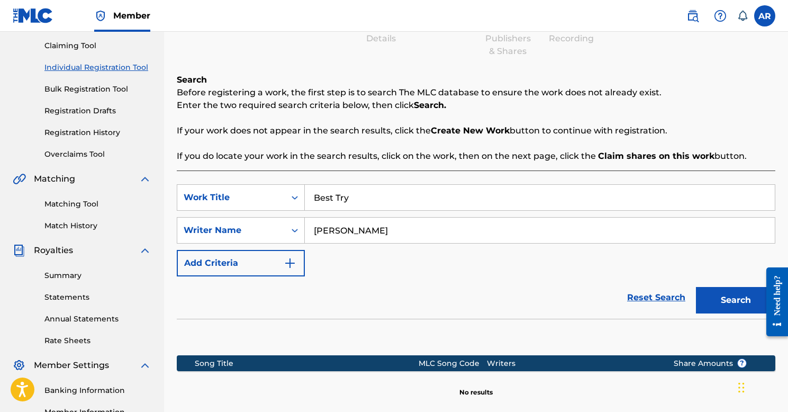
scroll to position [116, 0]
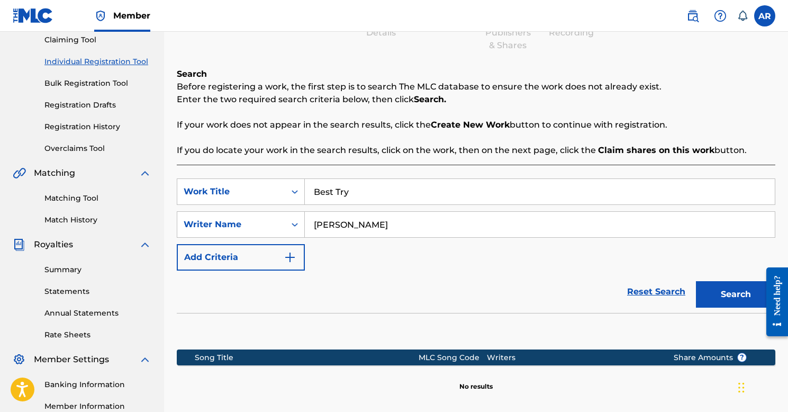
click at [725, 292] on button "Search" at bounding box center [735, 294] width 79 height 26
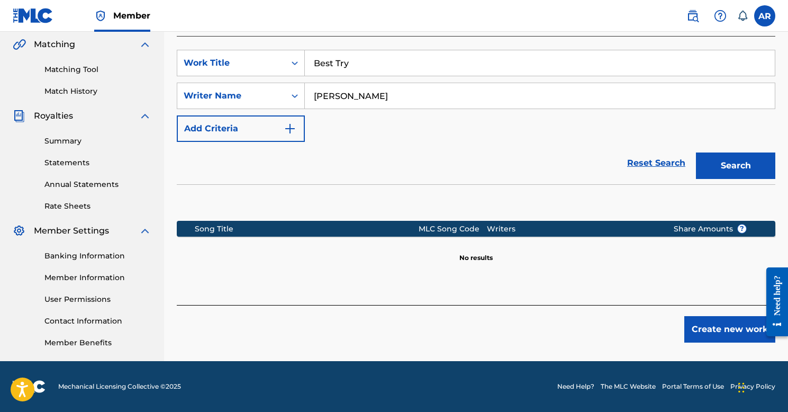
scroll to position [245, 0]
click at [723, 333] on button "Create new work" at bounding box center [730, 329] width 91 height 26
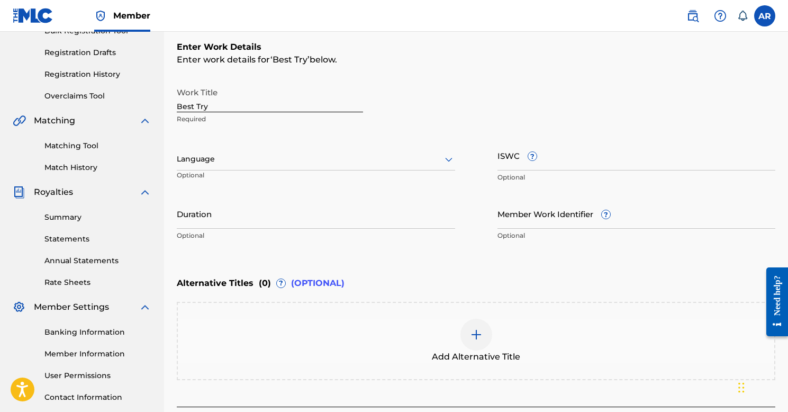
scroll to position [166, 0]
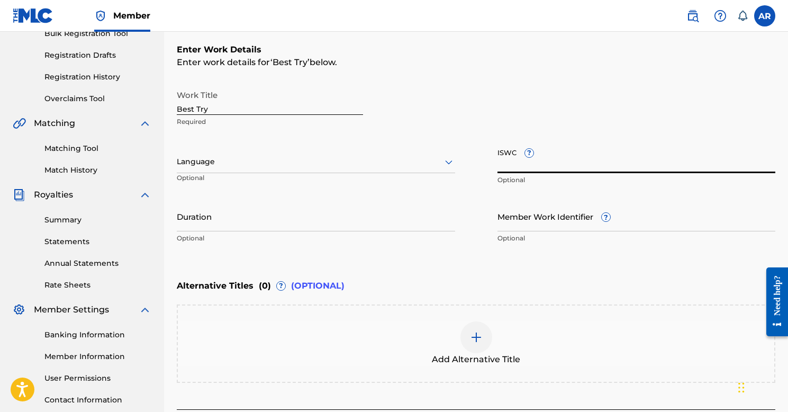
click at [547, 158] on input "ISWC ?" at bounding box center [637, 158] width 278 height 30
paste input "T-333.373.777-8"
type input "T-333.373.777-8"
click at [380, 223] on input "Duration" at bounding box center [316, 216] width 278 height 30
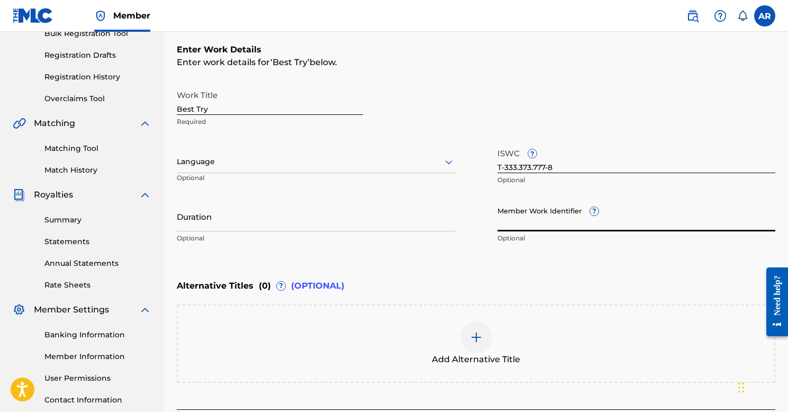
click at [543, 224] on input "Member Work Identifier ?" at bounding box center [637, 216] width 278 height 30
click at [473, 224] on div "Work Title Best Try Required Language Optional ISWC ? T-333.373.777-8 Optional …" at bounding box center [476, 167] width 599 height 164
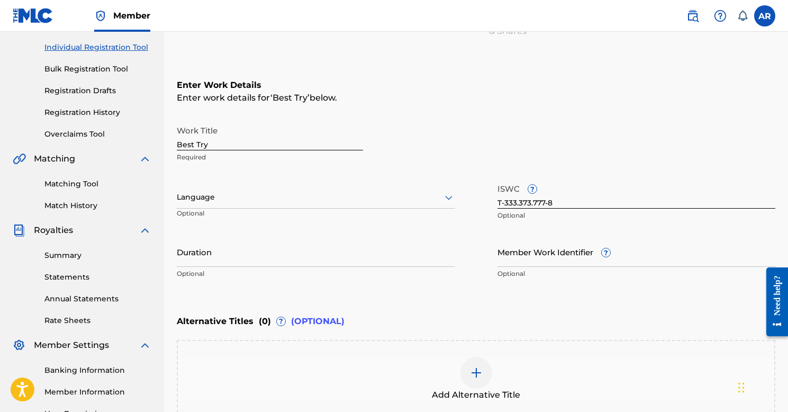
scroll to position [114, 0]
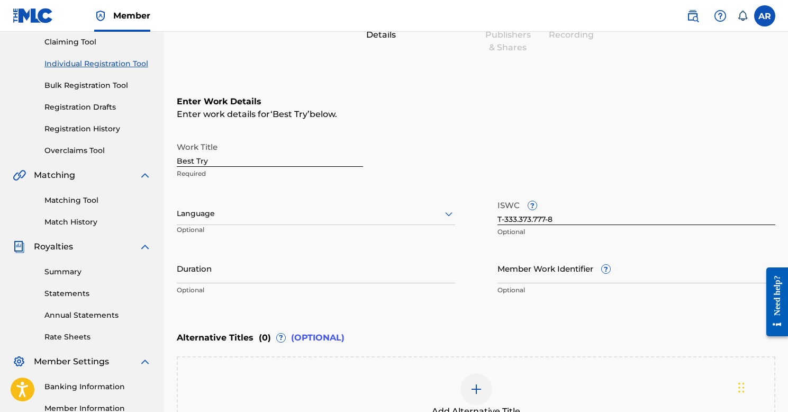
click at [403, 210] on div at bounding box center [316, 213] width 278 height 13
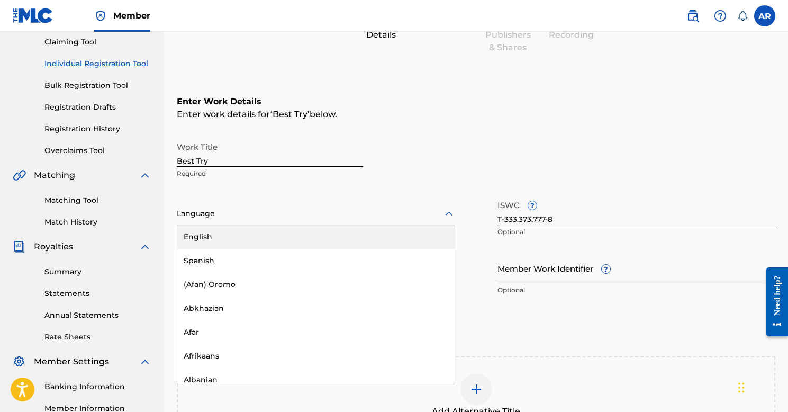
click at [297, 239] on div "English" at bounding box center [315, 237] width 277 height 24
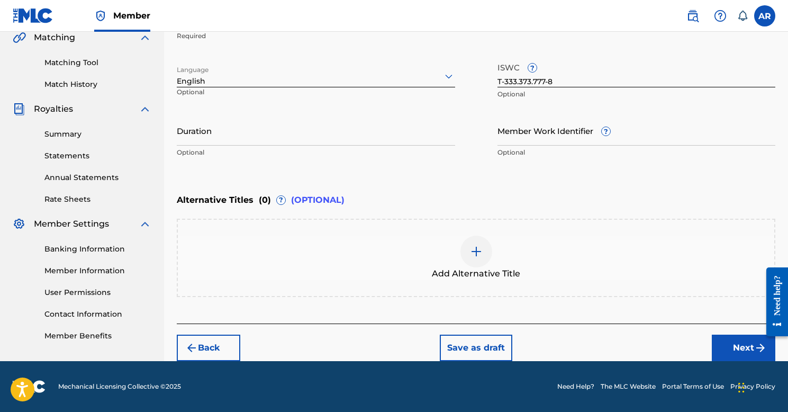
scroll to position [251, 0]
click at [366, 135] on input "Duration" at bounding box center [316, 130] width 278 height 30
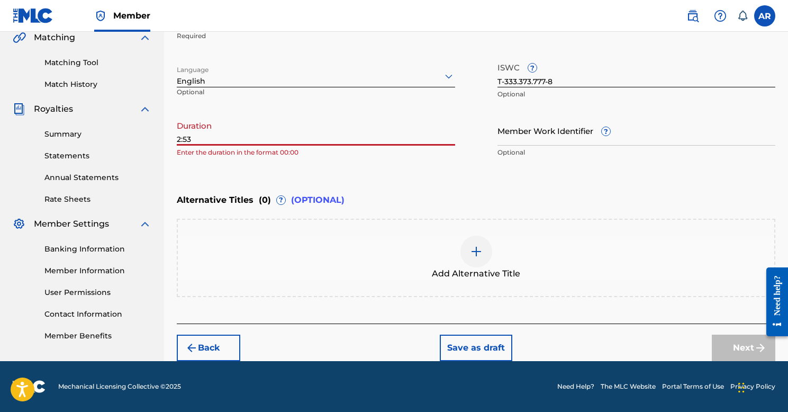
click at [367, 255] on div "Add Alternative Title" at bounding box center [476, 258] width 597 height 44
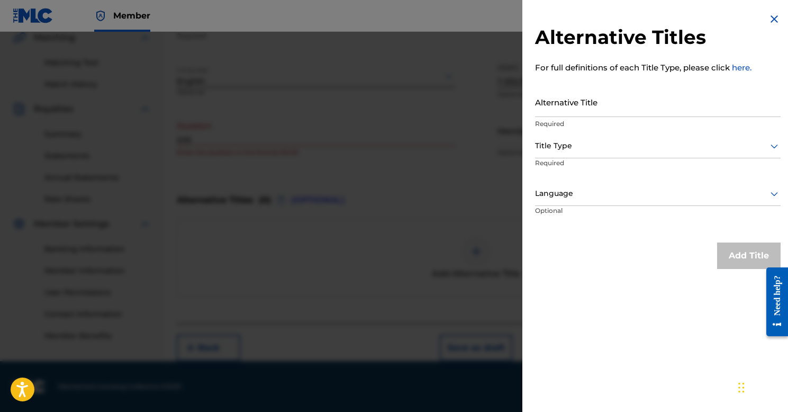
click at [776, 19] on img at bounding box center [774, 19] width 13 height 13
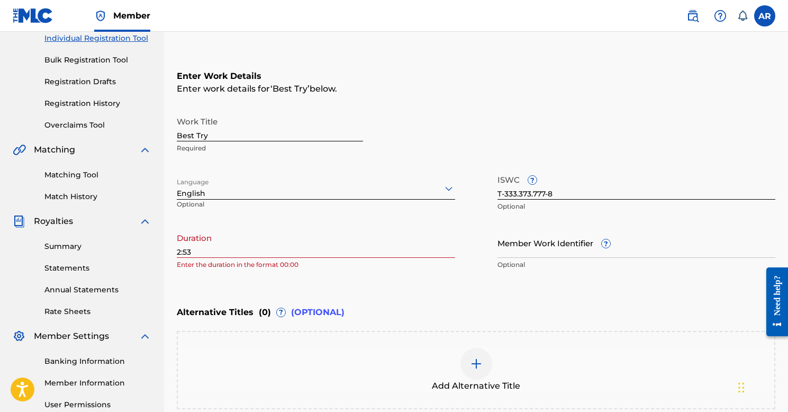
scroll to position [125, 0]
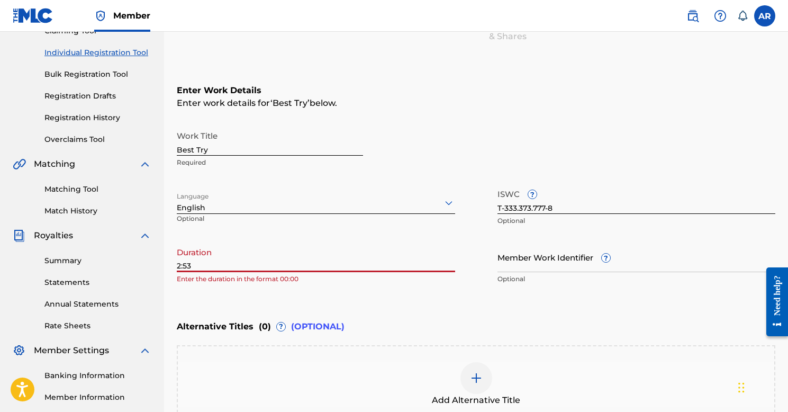
click at [322, 257] on input "2:53" at bounding box center [316, 257] width 278 height 30
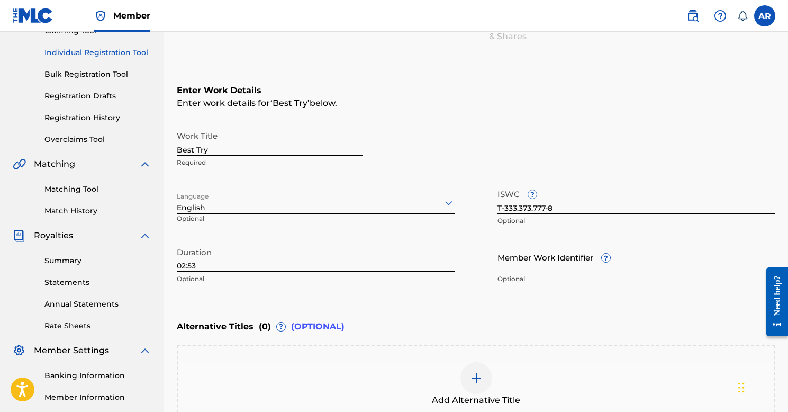
type input "02:53"
click at [349, 299] on div "Enter Work Details Enter work details for ‘ Best Try ’ below. Work Title Best T…" at bounding box center [476, 187] width 599 height 256
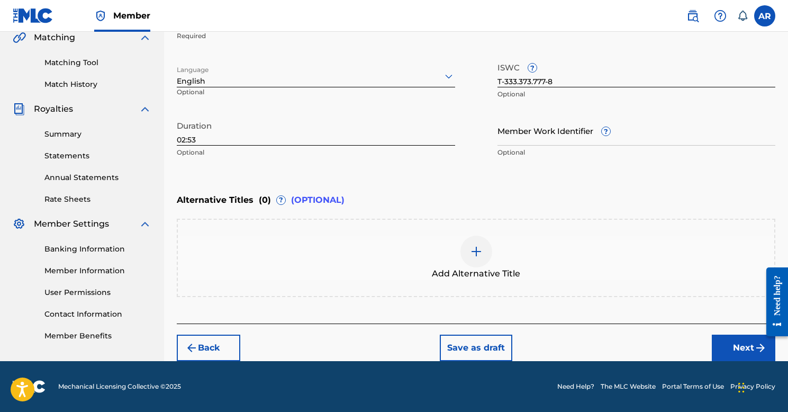
click at [735, 344] on button "Next" at bounding box center [744, 348] width 64 height 26
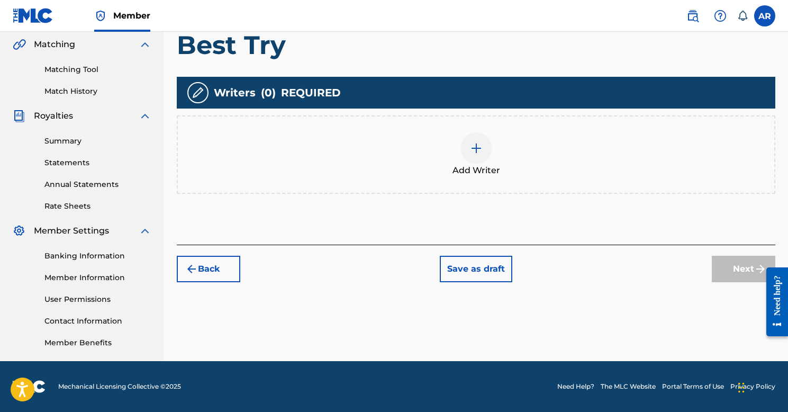
click at [470, 155] on div at bounding box center [477, 148] width 32 height 32
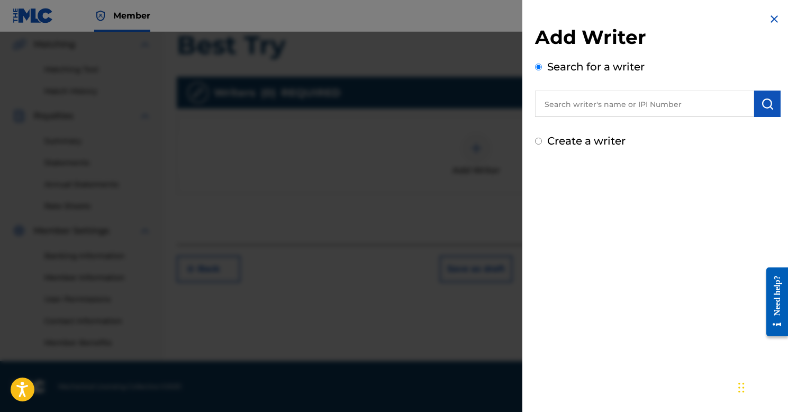
click at [568, 108] on input "text" at bounding box center [644, 104] width 219 height 26
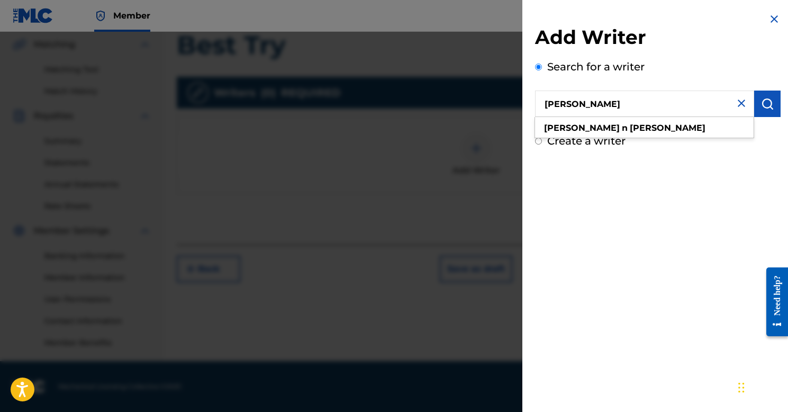
drag, startPoint x: 568, startPoint y: 106, endPoint x: 567, endPoint y: 129, distance: 22.3
click at [567, 129] on strong "ashley" at bounding box center [582, 128] width 76 height 10
type input "ashley n riley"
click at [763, 100] on img "submit" at bounding box center [767, 103] width 13 height 13
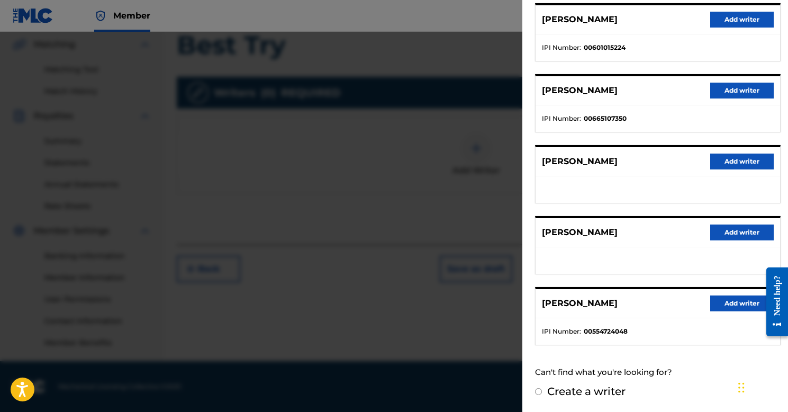
scroll to position [136, 0]
click at [723, 301] on button "Add writer" at bounding box center [743, 304] width 64 height 16
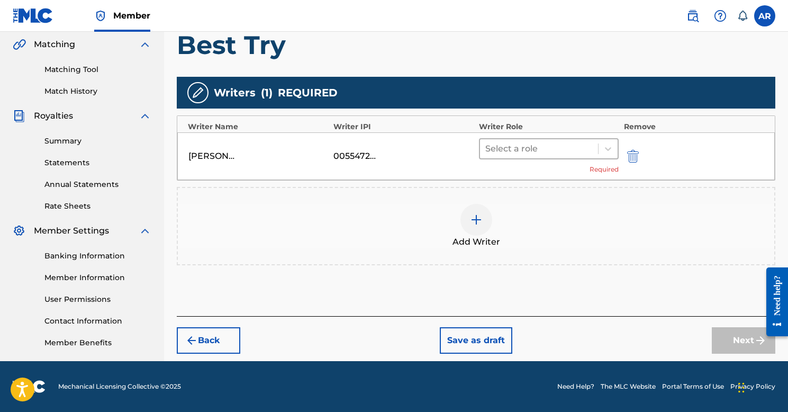
click at [529, 148] on div at bounding box center [539, 148] width 107 height 15
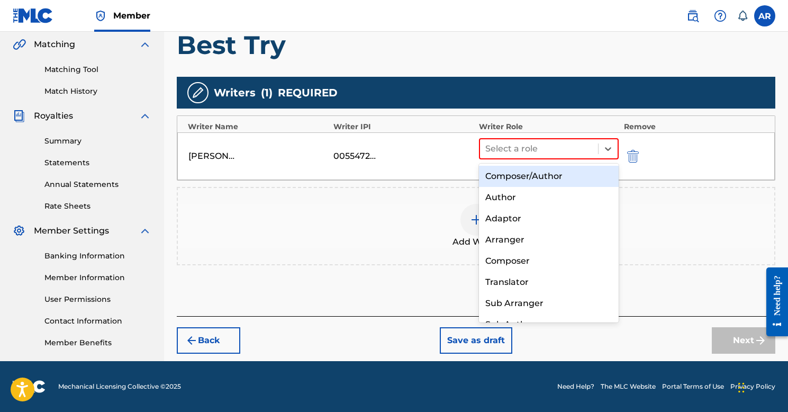
click at [529, 175] on div "Composer/Author" at bounding box center [549, 176] width 140 height 21
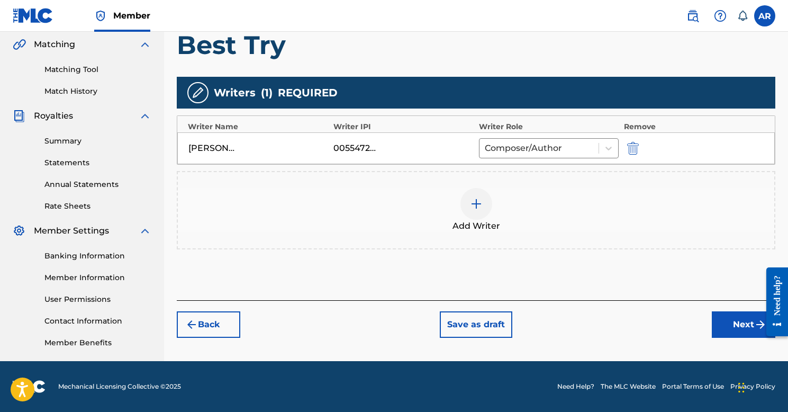
scroll to position [245, 0]
click at [747, 322] on button "Next" at bounding box center [744, 324] width 64 height 26
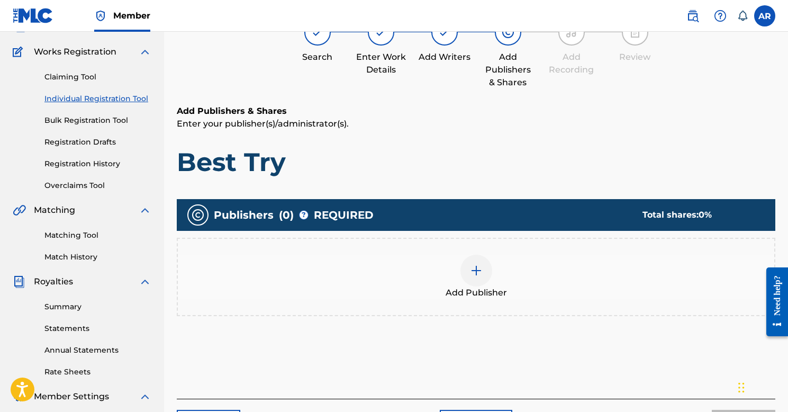
scroll to position [86, 0]
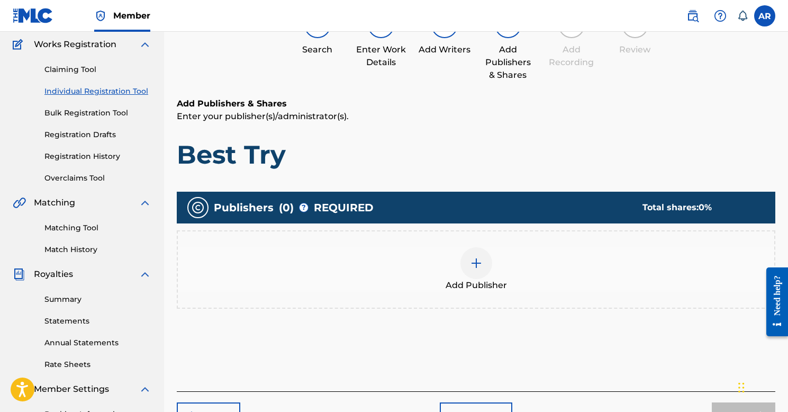
click at [475, 261] on img at bounding box center [476, 263] width 13 height 13
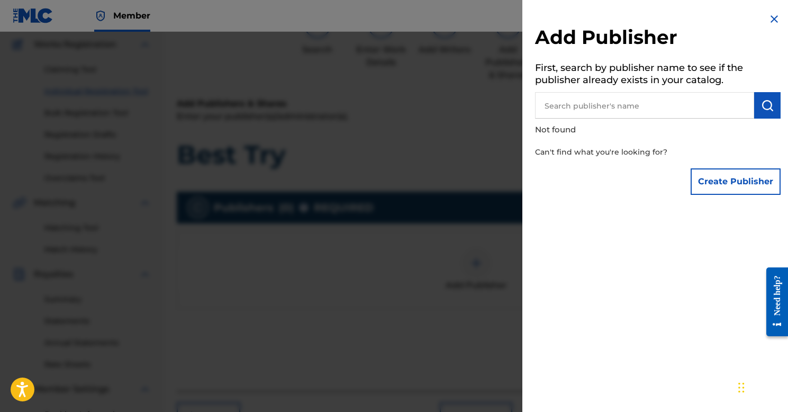
click at [607, 111] on input "text" at bounding box center [644, 105] width 219 height 26
type input "hey gumdrop music"
click at [655, 106] on input "hey gumdrop music" at bounding box center [644, 105] width 219 height 26
click at [765, 97] on button "submit" at bounding box center [767, 105] width 26 height 26
click at [761, 106] on img "submit" at bounding box center [767, 105] width 13 height 13
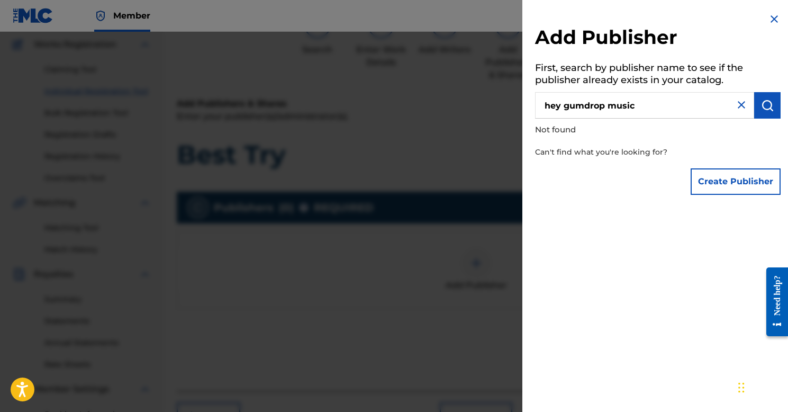
click at [712, 187] on button "Create Publisher" at bounding box center [736, 181] width 90 height 26
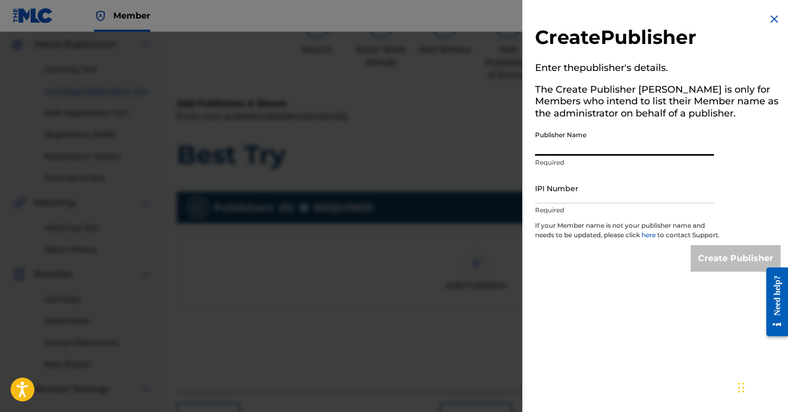
click at [615, 148] on input "Publisher Name" at bounding box center [624, 140] width 179 height 30
type input "Hey Gumdrop Music"
click at [593, 196] on input "IPI Number" at bounding box center [624, 188] width 179 height 30
click at [564, 188] on input "IPI Number" at bounding box center [624, 188] width 179 height 30
paste input "01219866132"
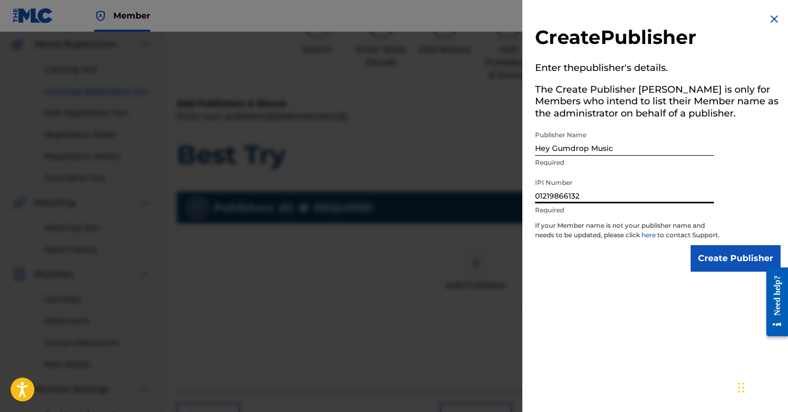
type input "01219866132"
click at [732, 265] on input "Create Publisher" at bounding box center [736, 258] width 90 height 26
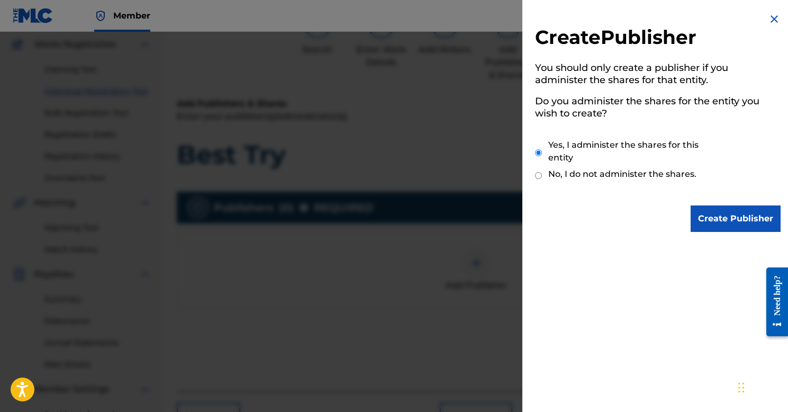
click at [728, 212] on input "Create Publisher" at bounding box center [736, 218] width 90 height 26
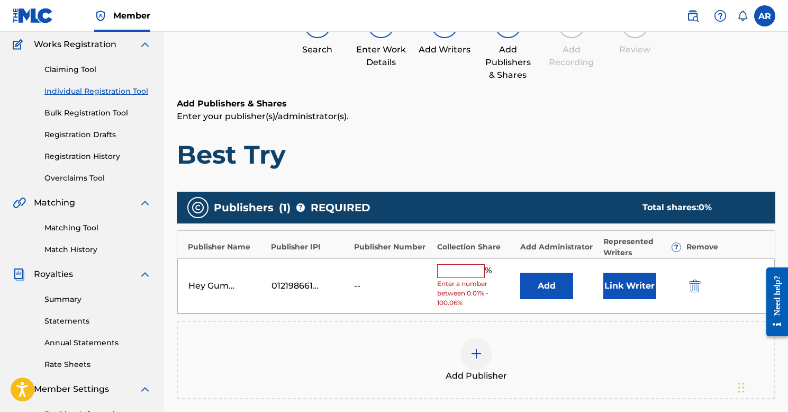
click at [467, 267] on input "text" at bounding box center [461, 271] width 48 height 14
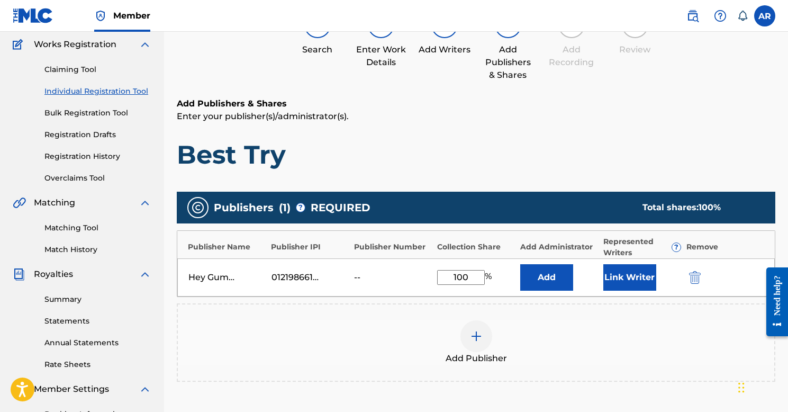
type input "100"
click at [484, 309] on div "Add Publisher" at bounding box center [476, 342] width 599 height 78
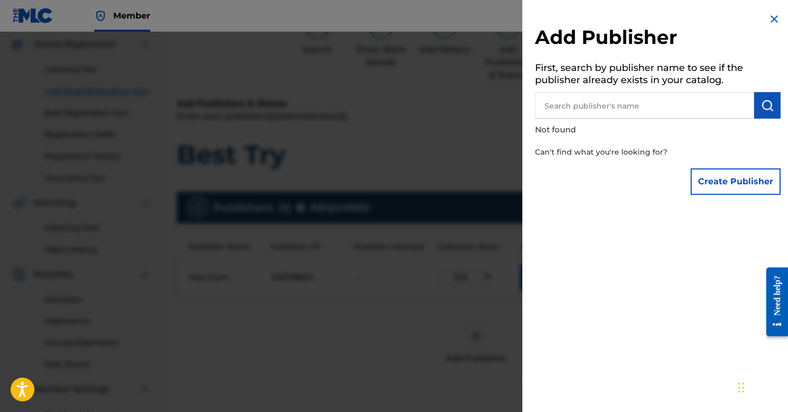
click at [770, 12] on div "Add Publisher First, search by publisher name to see if the publisher already e…" at bounding box center [658, 106] width 271 height 213
click at [770, 14] on img at bounding box center [774, 19] width 13 height 13
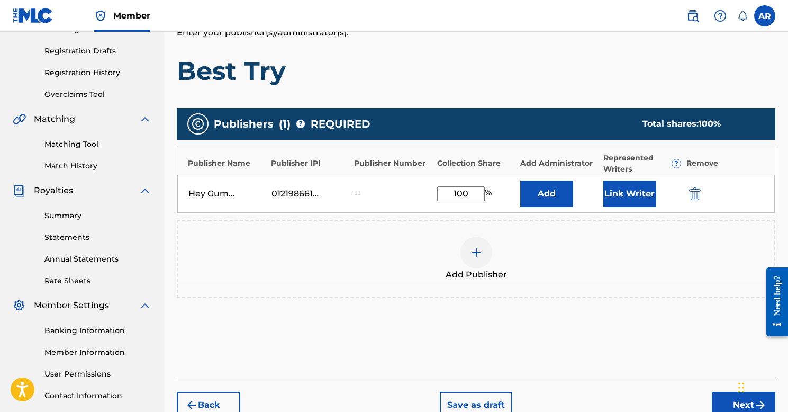
scroll to position [173, 0]
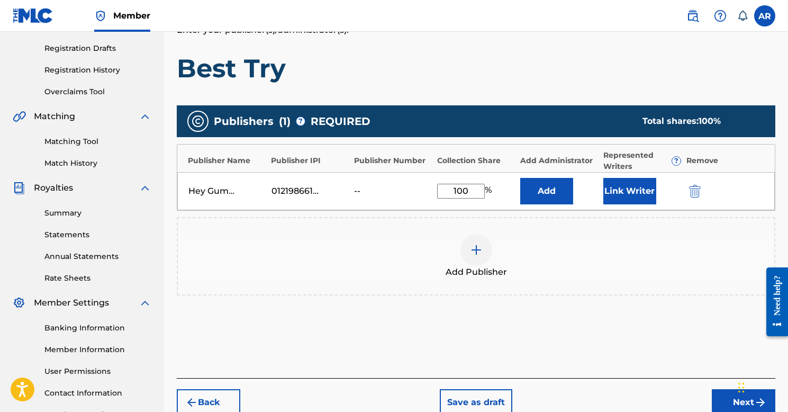
click at [624, 189] on button "Link Writer" at bounding box center [630, 191] width 53 height 26
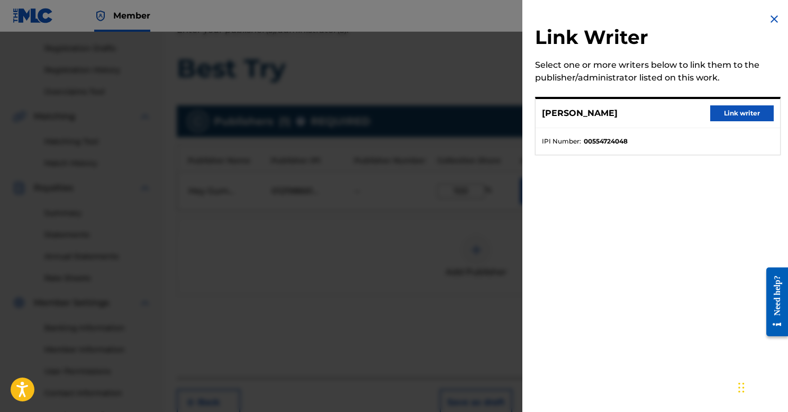
click at [715, 113] on button "Link writer" at bounding box center [743, 113] width 64 height 16
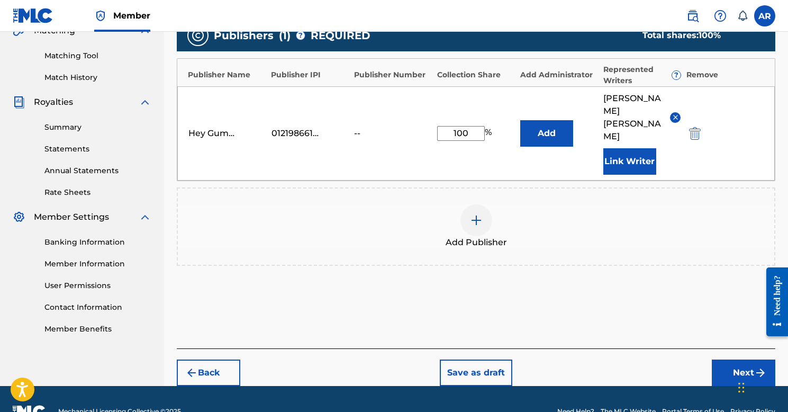
scroll to position [258, 0]
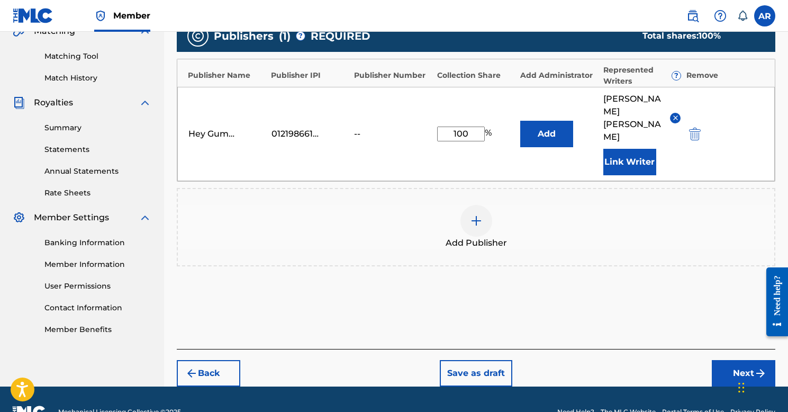
click at [733, 360] on button "Next" at bounding box center [744, 373] width 64 height 26
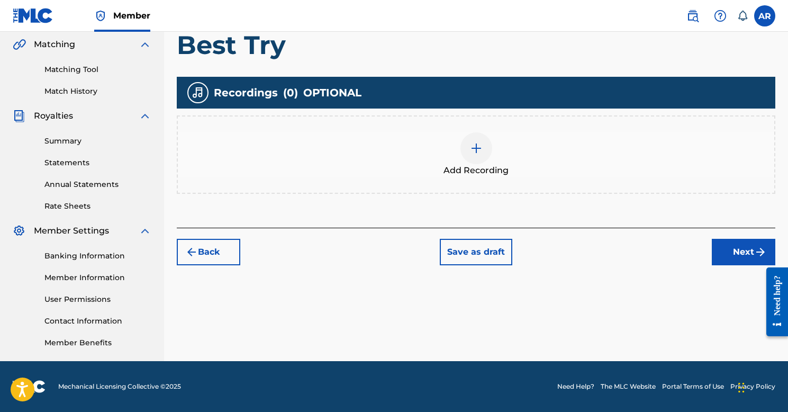
click at [741, 249] on button "Next" at bounding box center [744, 252] width 64 height 26
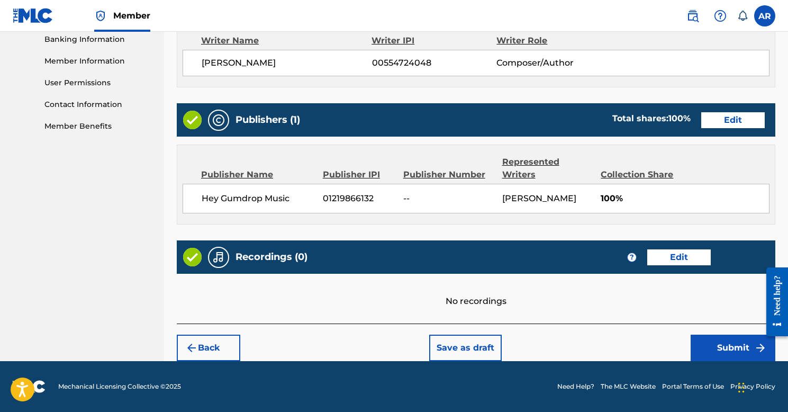
scroll to position [461, 0]
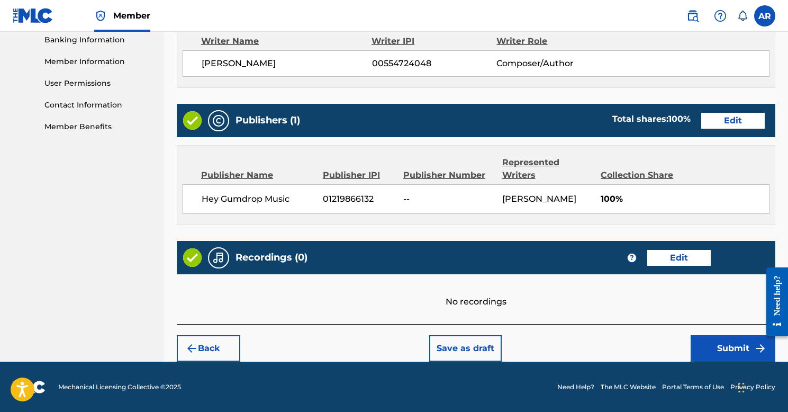
click at [718, 348] on button "Submit" at bounding box center [733, 348] width 85 height 26
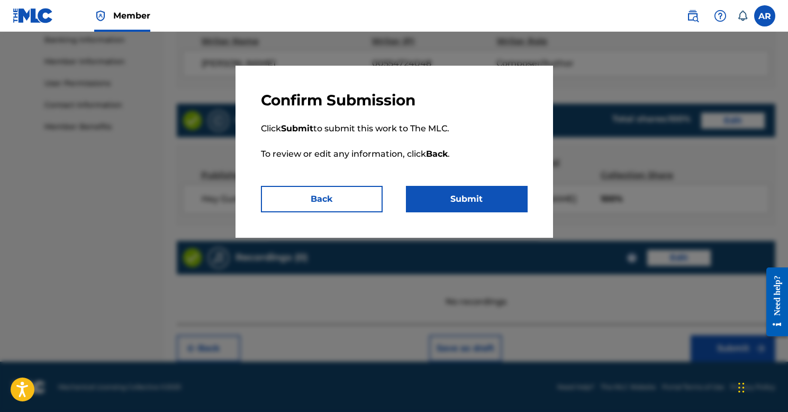
click at [453, 199] on button "Submit" at bounding box center [467, 199] width 122 height 26
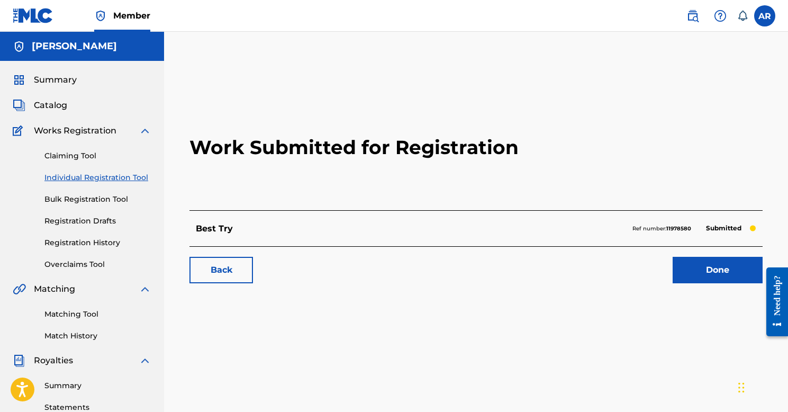
click at [75, 242] on link "Registration History" at bounding box center [97, 242] width 107 height 11
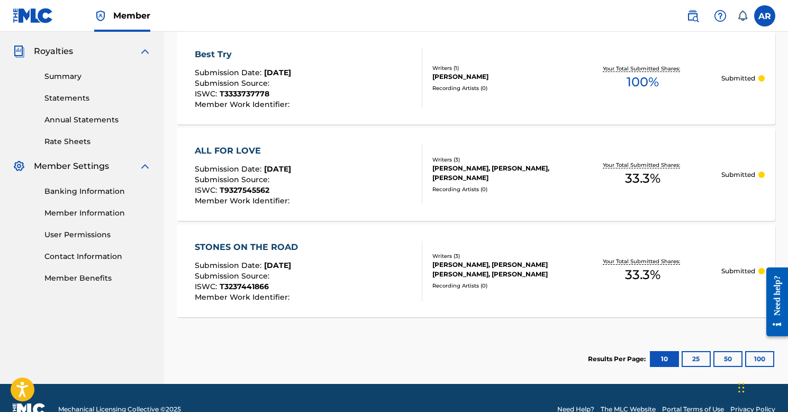
scroll to position [302, 0]
